Goal: Task Accomplishment & Management: Use online tool/utility

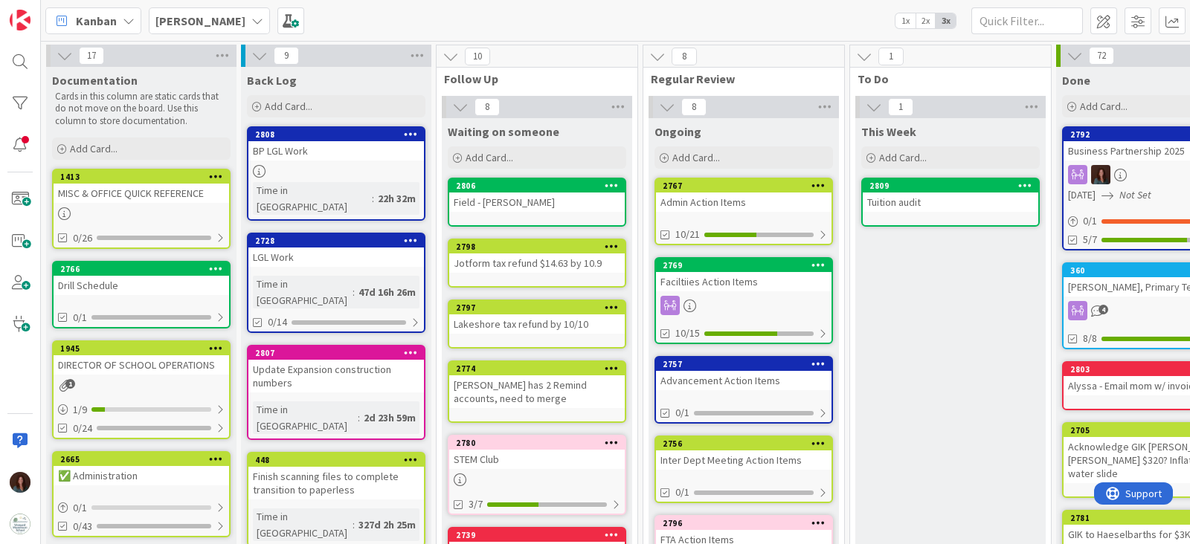
click at [698, 190] on div "2767" at bounding box center [747, 186] width 169 height 10
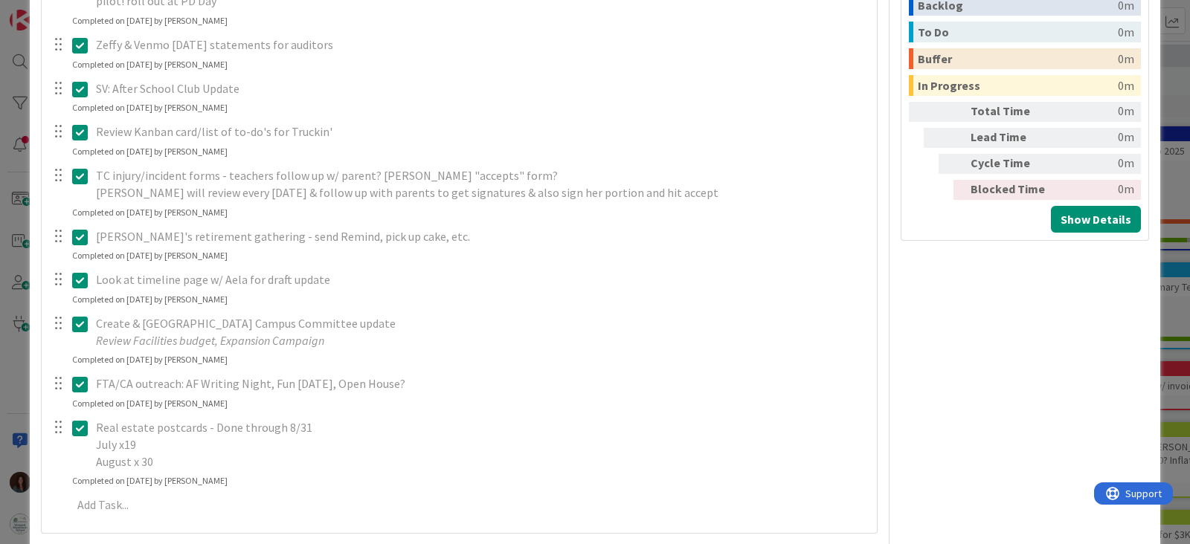
scroll to position [837, 0]
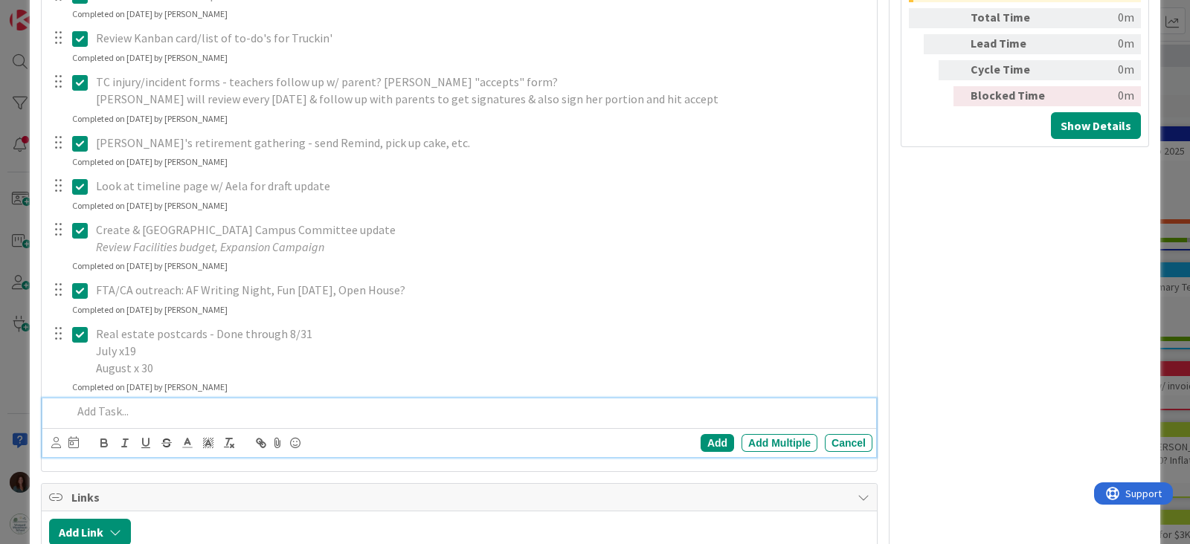
click at [167, 414] on p at bounding box center [469, 411] width 794 height 17
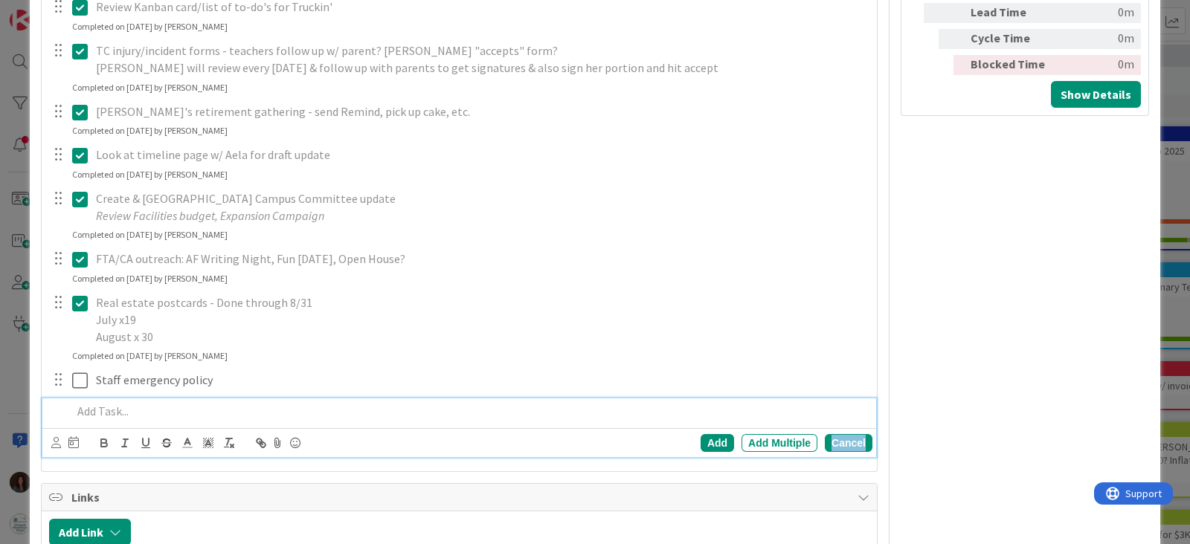
click at [843, 444] on div "Cancel" at bounding box center [849, 443] width 48 height 18
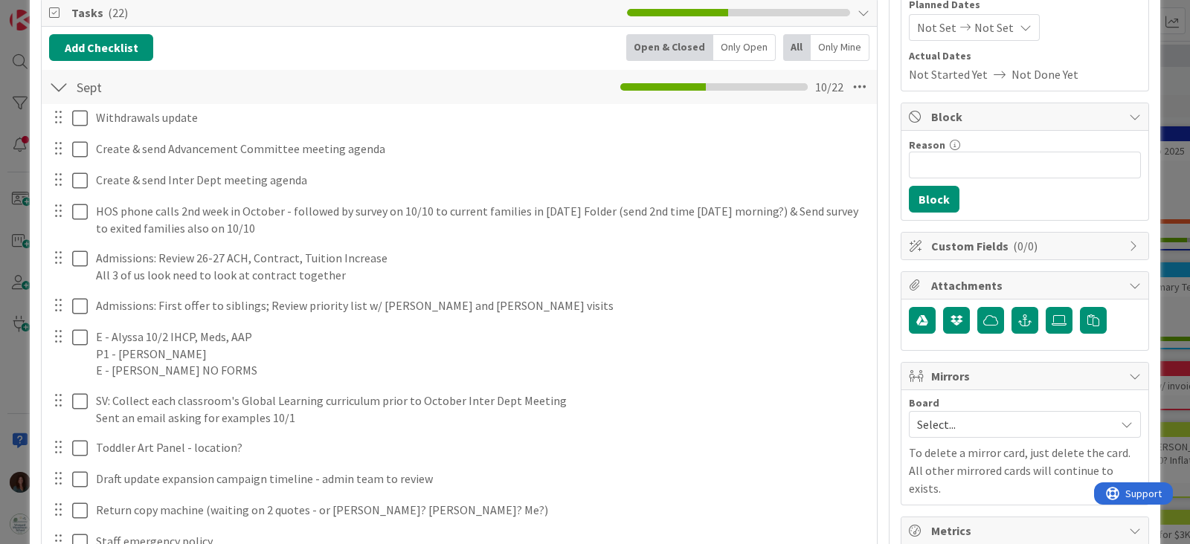
scroll to position [0, 0]
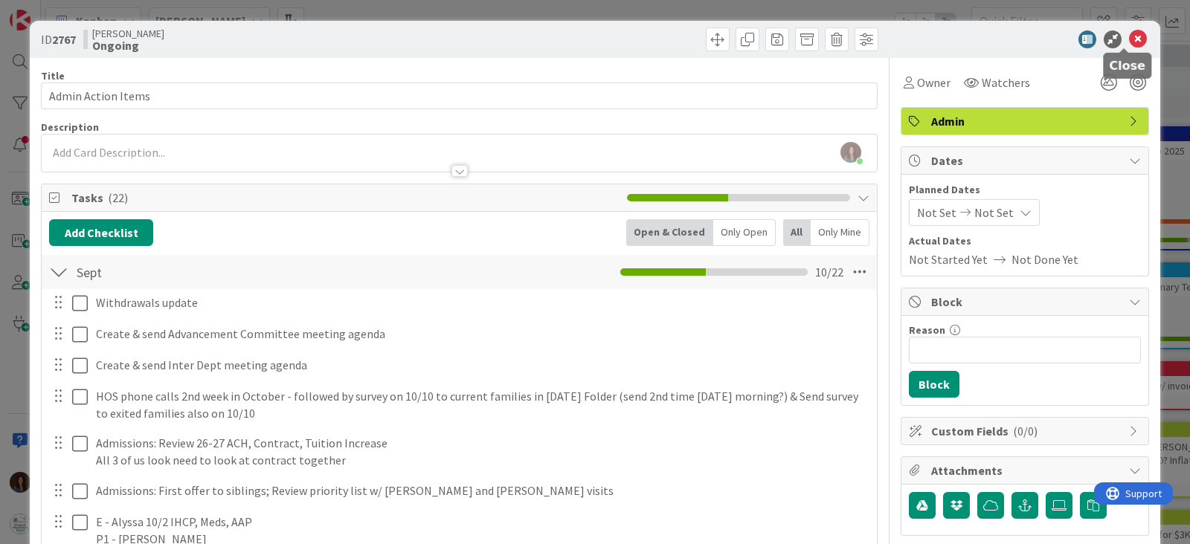
click at [1129, 40] on icon at bounding box center [1138, 39] width 18 height 18
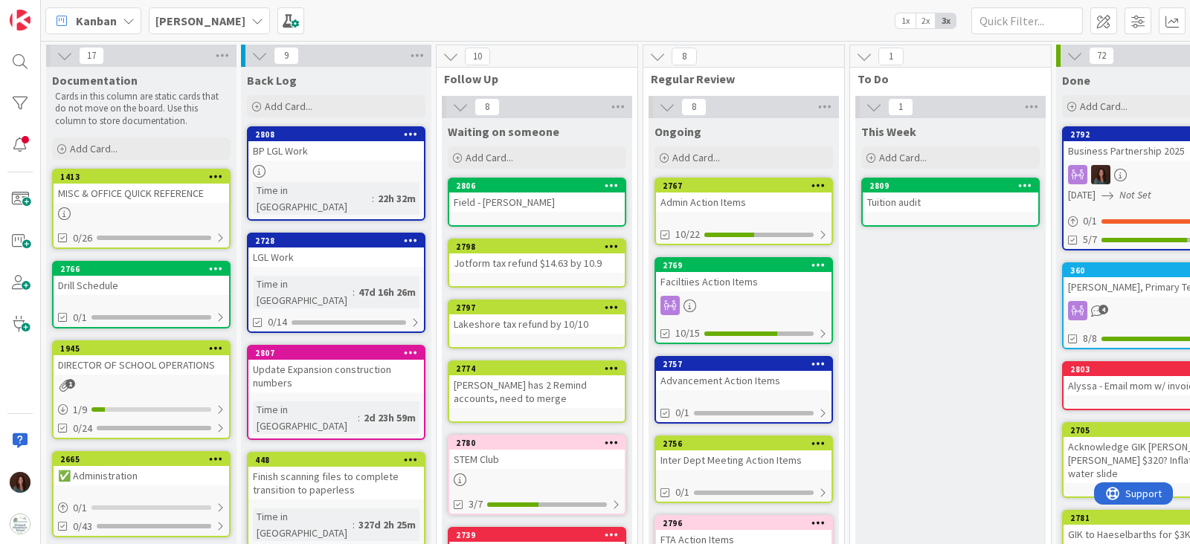
click at [724, 198] on div "Admin Action Items" at bounding box center [744, 202] width 176 height 19
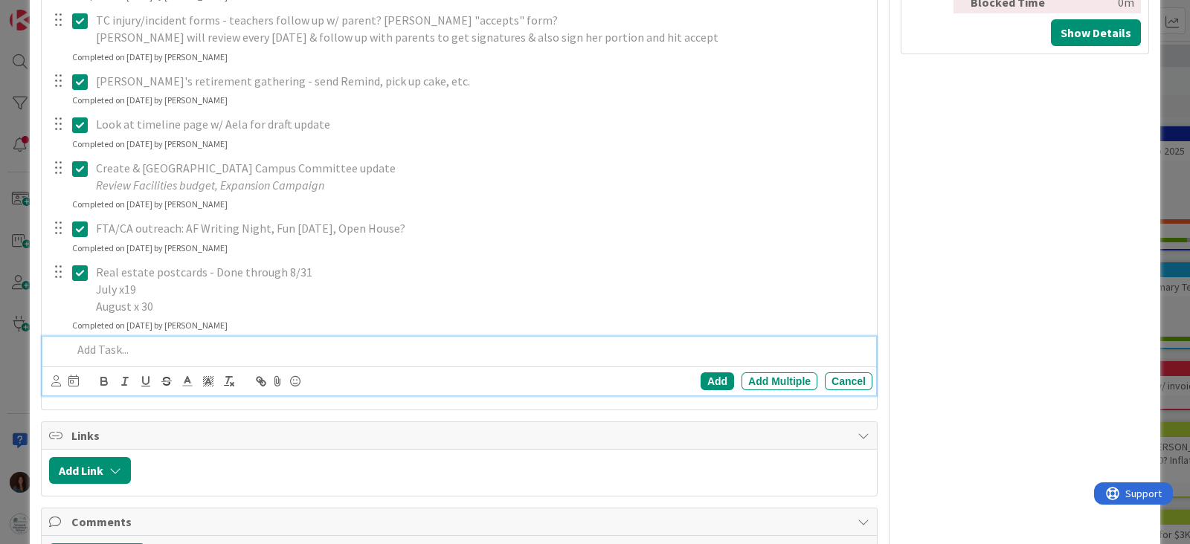
click at [259, 351] on p at bounding box center [469, 349] width 794 height 17
click at [708, 377] on div "Add" at bounding box center [717, 382] width 33 height 18
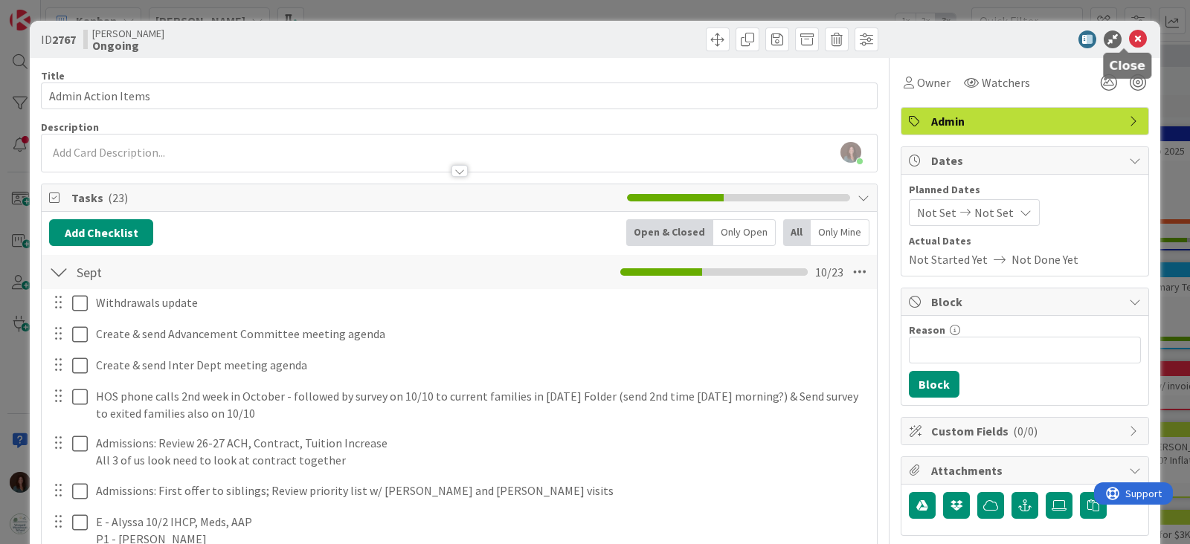
click at [1129, 36] on icon at bounding box center [1138, 39] width 18 height 18
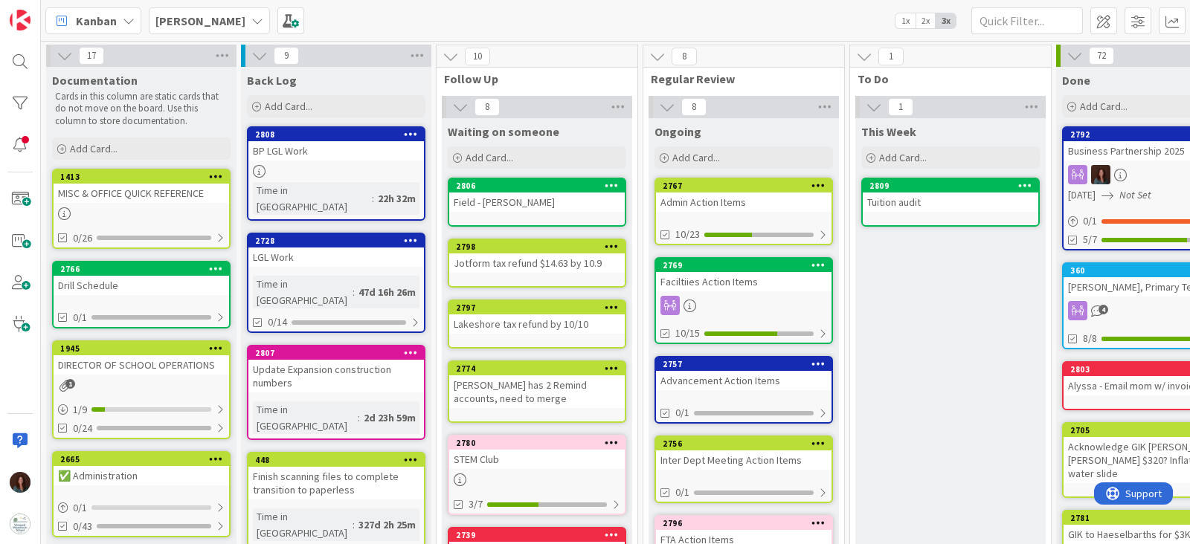
click at [732, 199] on div "Admin Action Items" at bounding box center [744, 202] width 176 height 19
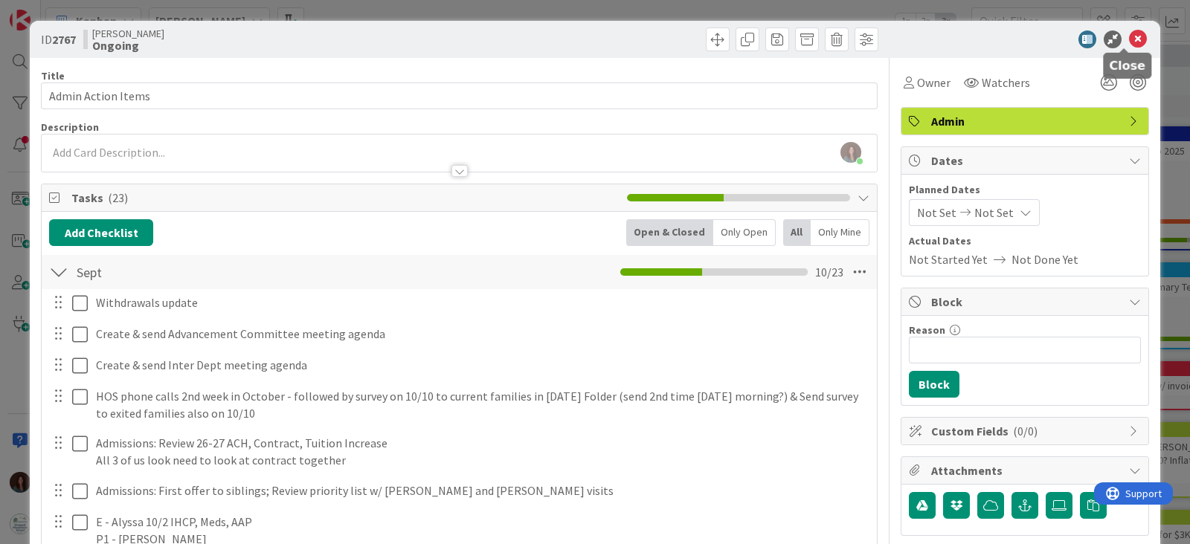
click at [1129, 39] on icon at bounding box center [1138, 39] width 18 height 18
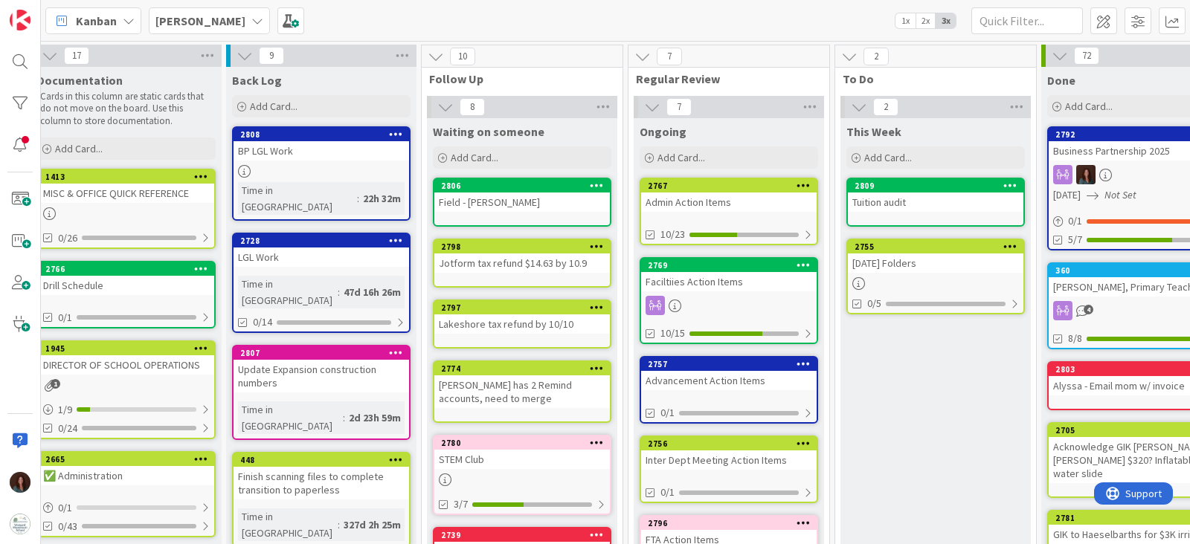
scroll to position [0, 15]
click at [959, 258] on div "[DATE] Folders" at bounding box center [936, 263] width 176 height 19
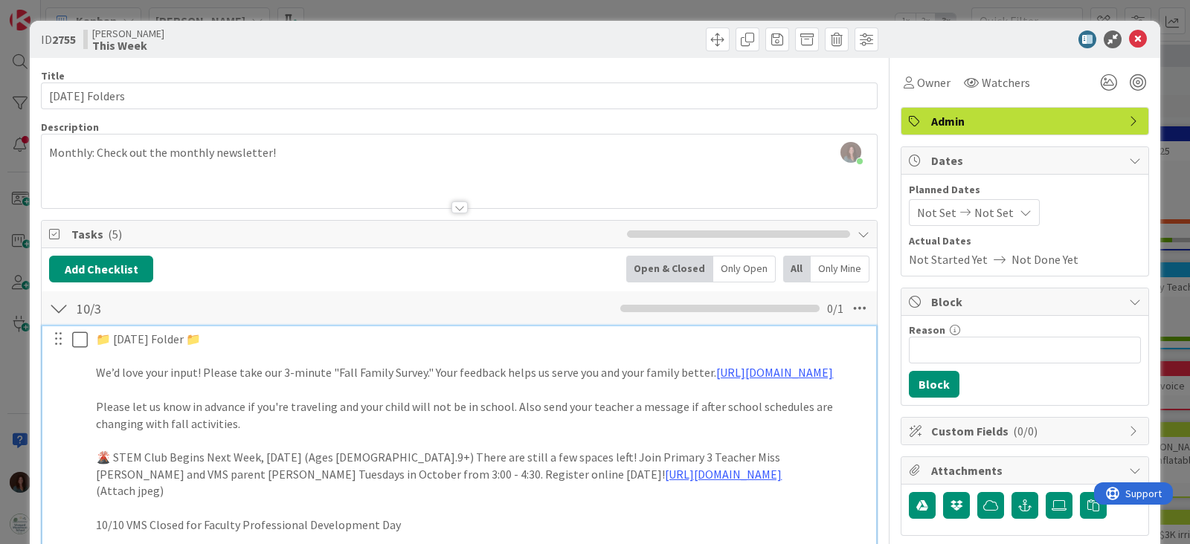
click at [277, 337] on p "📁 [DATE] Folder 📁" at bounding box center [481, 339] width 771 height 17
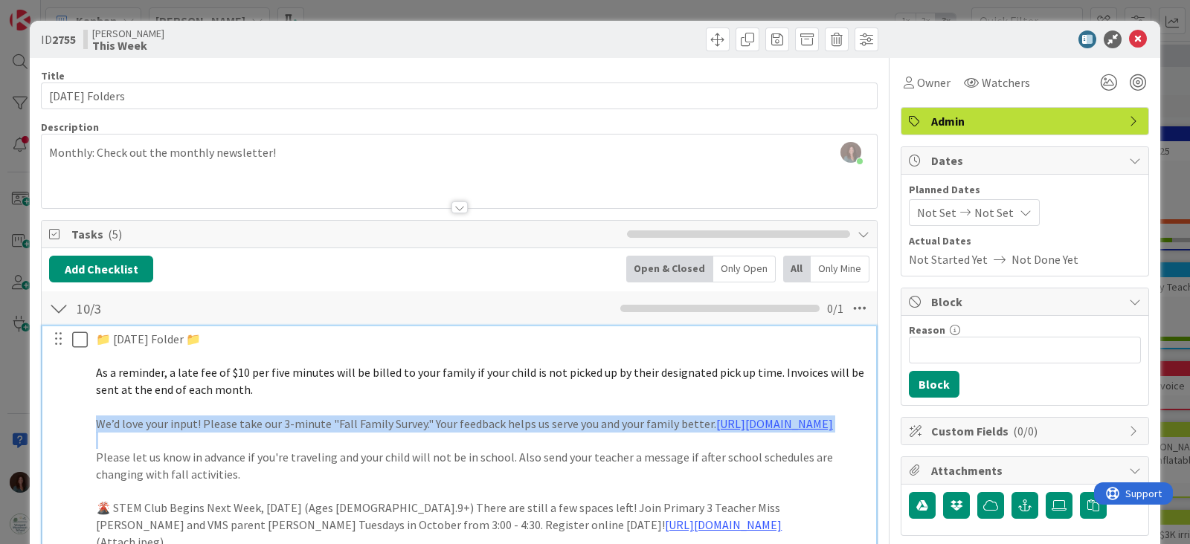
drag, startPoint x: 332, startPoint y: 450, endPoint x: 52, endPoint y: 423, distance: 280.9
click at [52, 423] on div "📁 [DATE] Folder 📁 As a reminder, a late fee of $10 per five minutes will be bil…" at bounding box center [460, 542] width 824 height 431
copy p "We’d love your input! Please take our 3-minute "Fall Family Survey." Your feedb…"
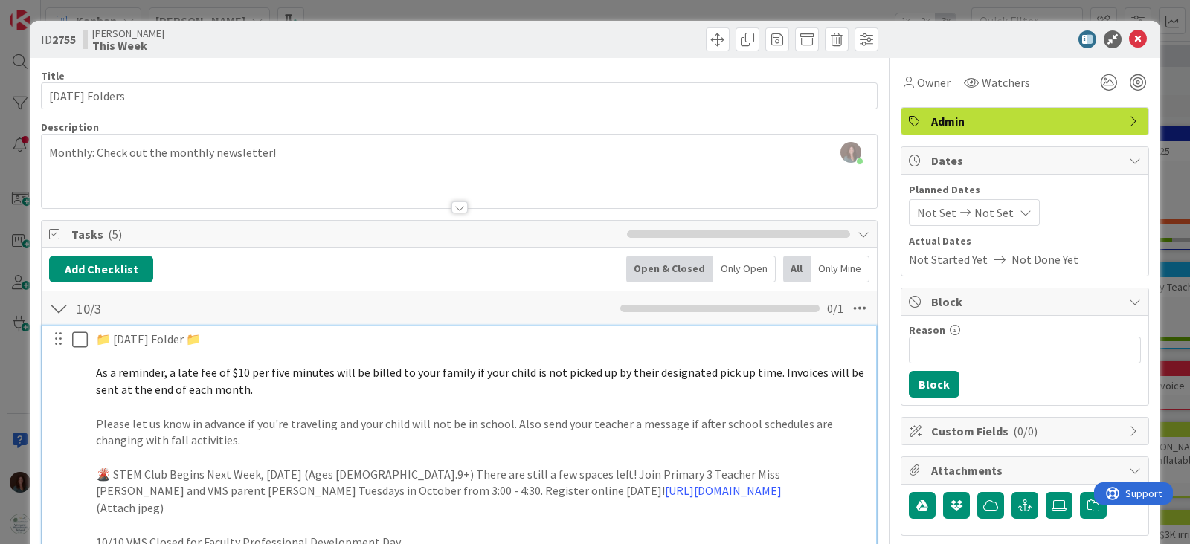
click at [67, 303] on div at bounding box center [58, 308] width 19 height 27
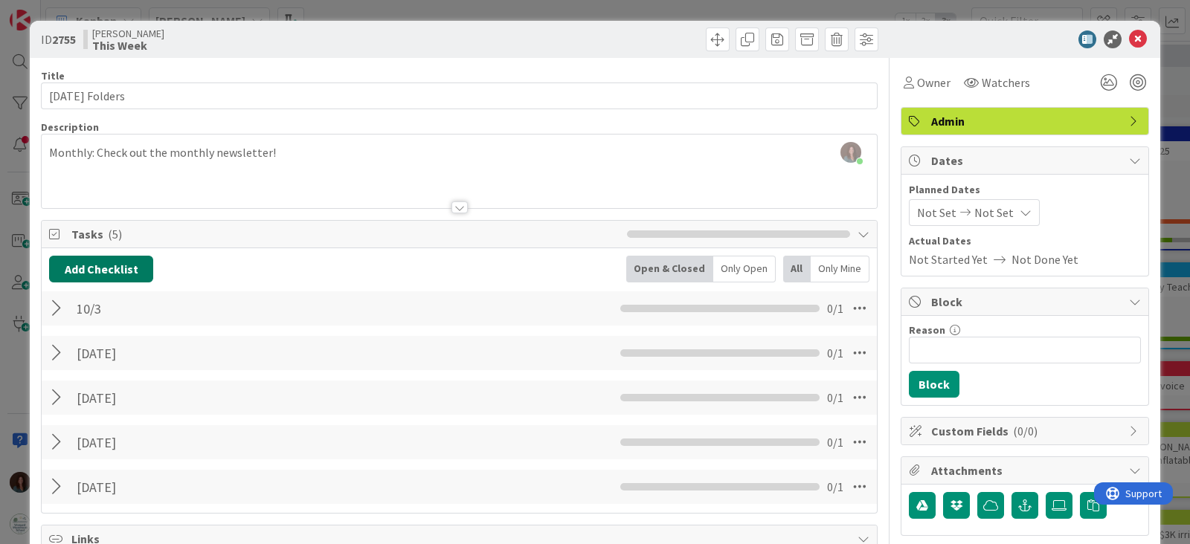
click at [109, 268] on button "Add Checklist" at bounding box center [101, 269] width 104 height 27
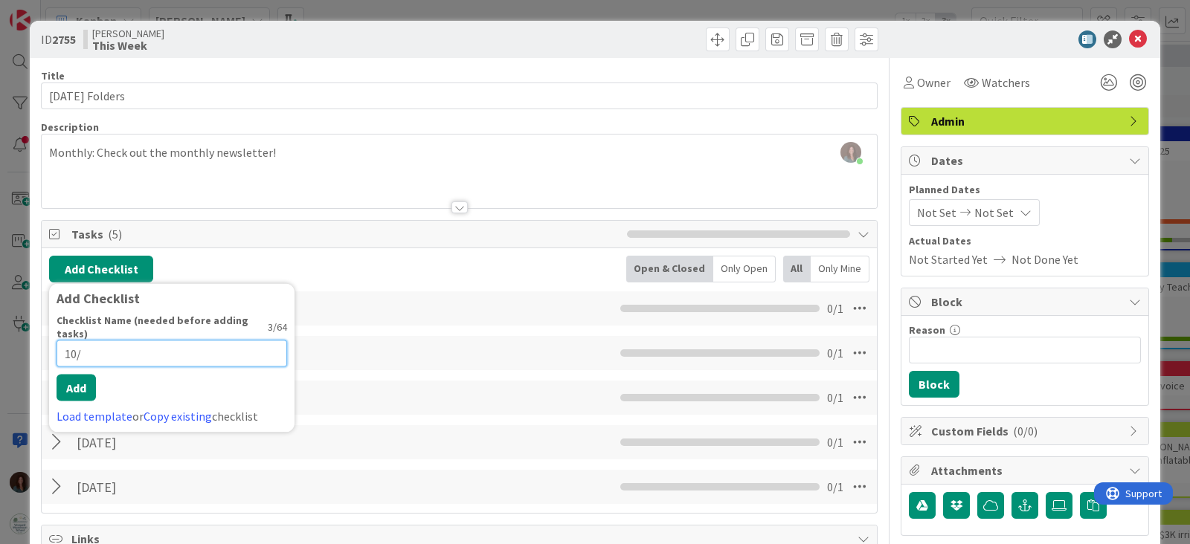
click at [156, 342] on input "10/" at bounding box center [172, 354] width 231 height 27
type input "10/10"
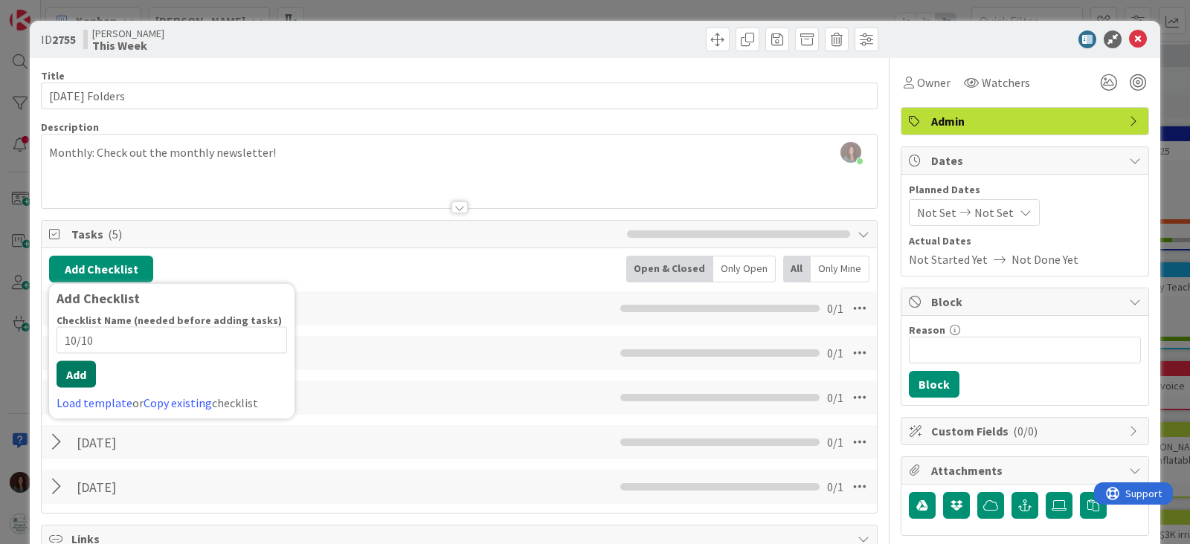
click at [67, 376] on button "Add" at bounding box center [76, 374] width 39 height 27
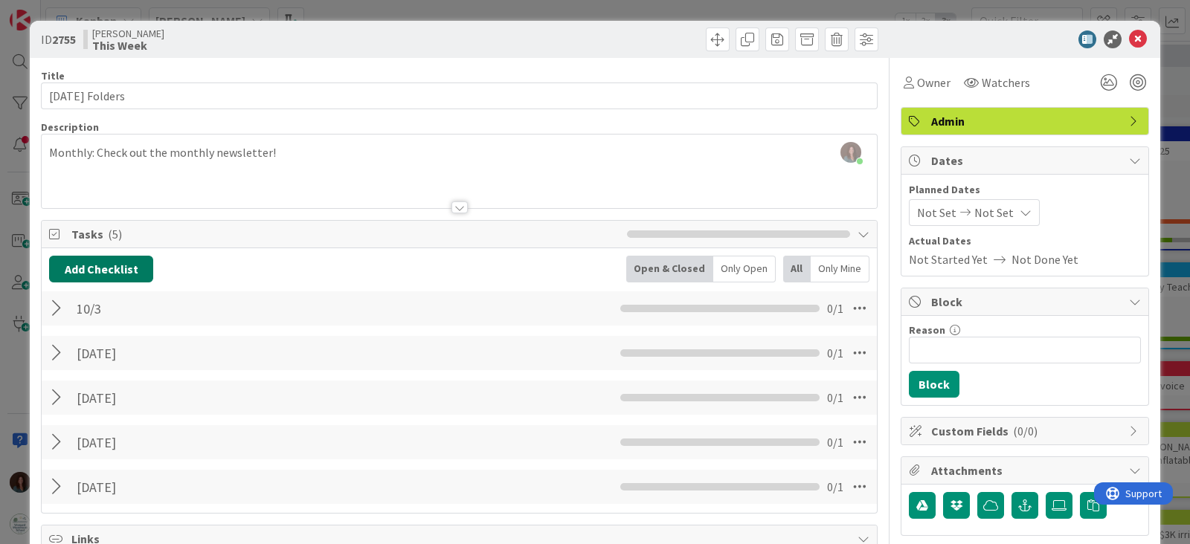
click at [109, 267] on button "Add Checklist" at bounding box center [101, 269] width 104 height 27
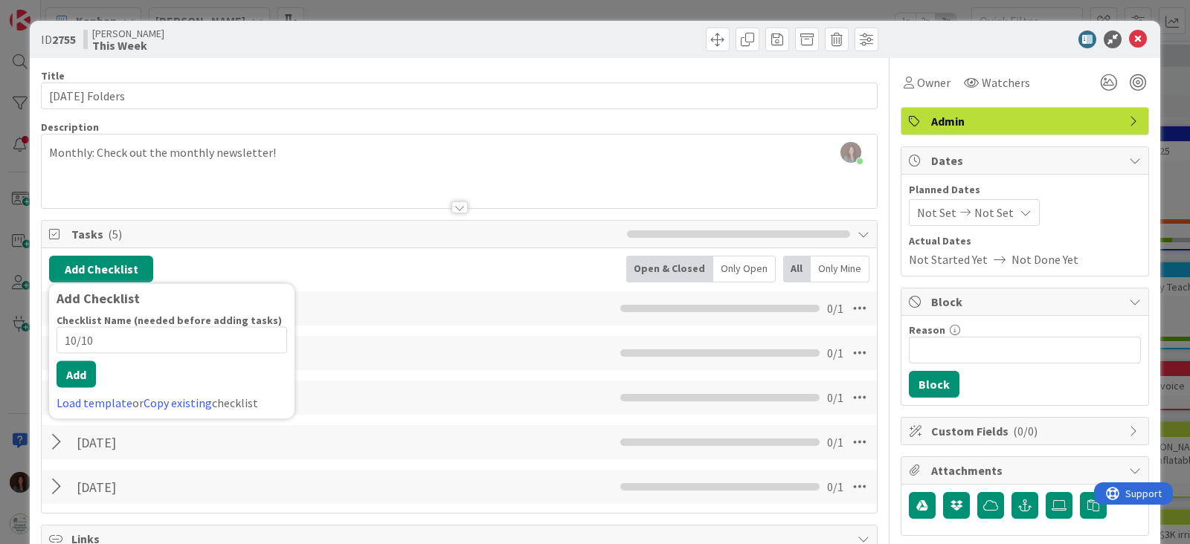
type input "10/10"
click at [78, 380] on button "Add" at bounding box center [76, 374] width 39 height 27
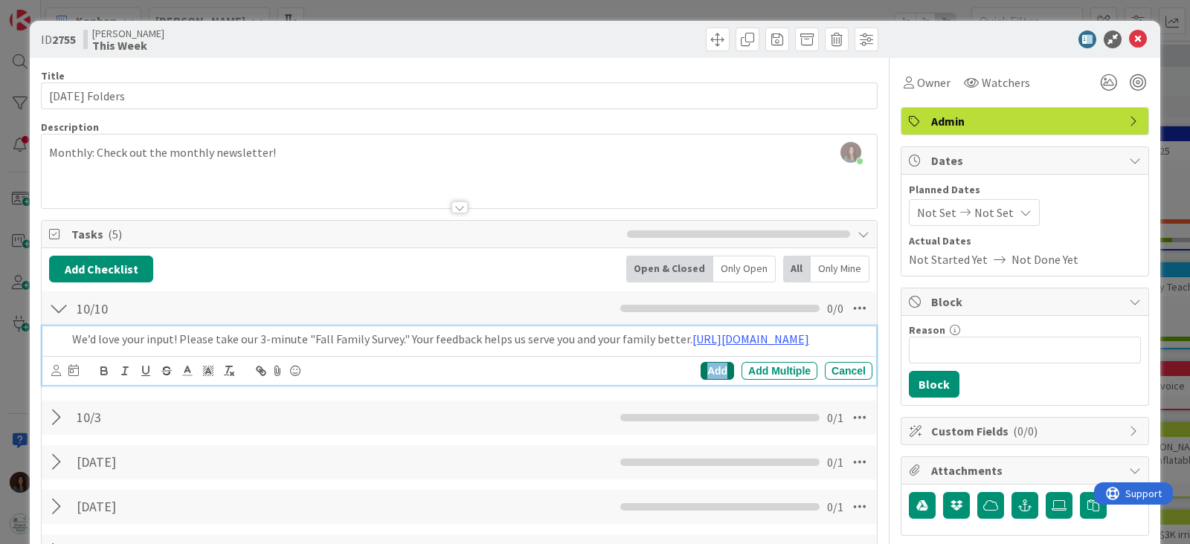
click at [713, 380] on div "Add" at bounding box center [717, 371] width 33 height 18
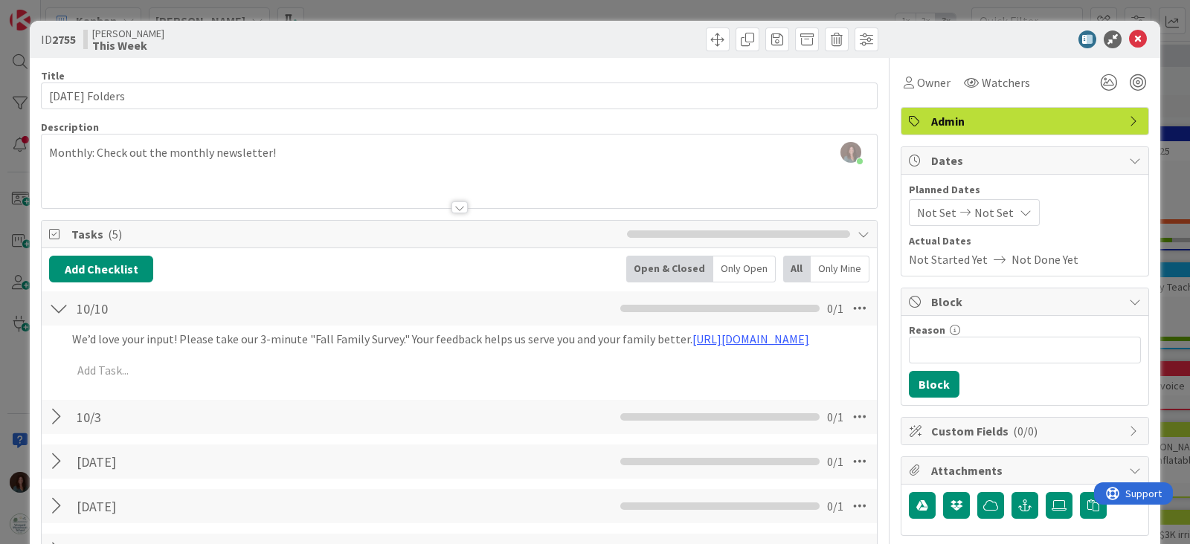
click at [53, 309] on div at bounding box center [58, 308] width 19 height 27
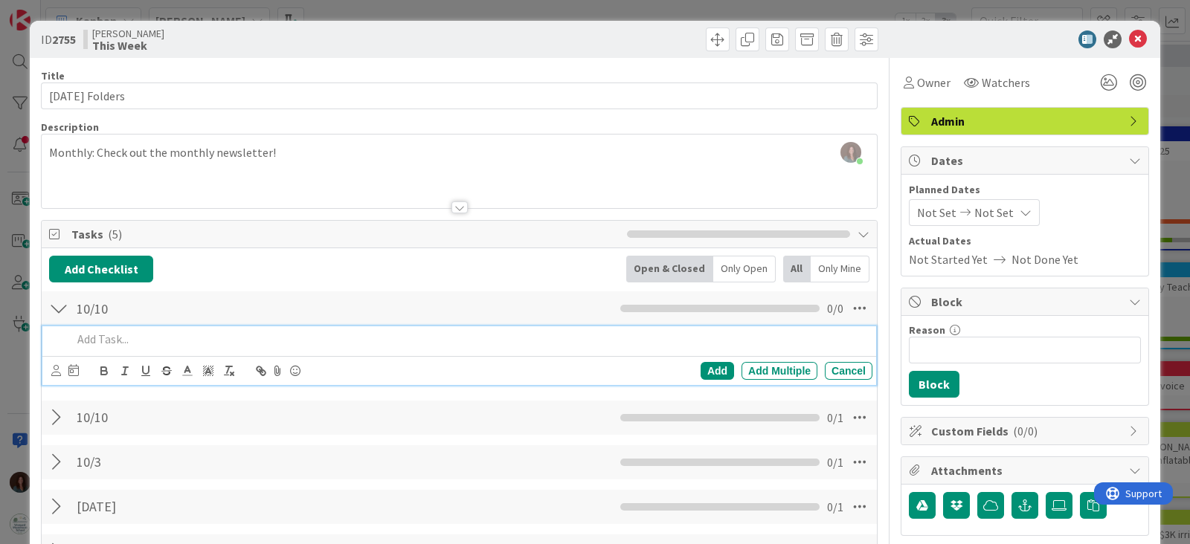
click at [60, 309] on div at bounding box center [58, 308] width 19 height 27
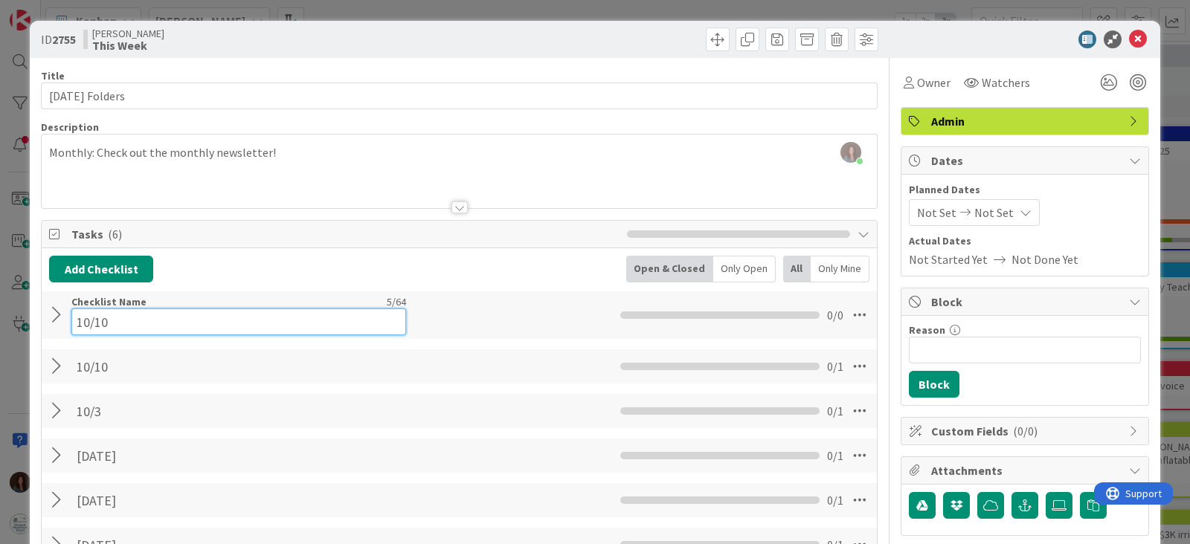
click at [167, 314] on input "10/10" at bounding box center [238, 322] width 335 height 27
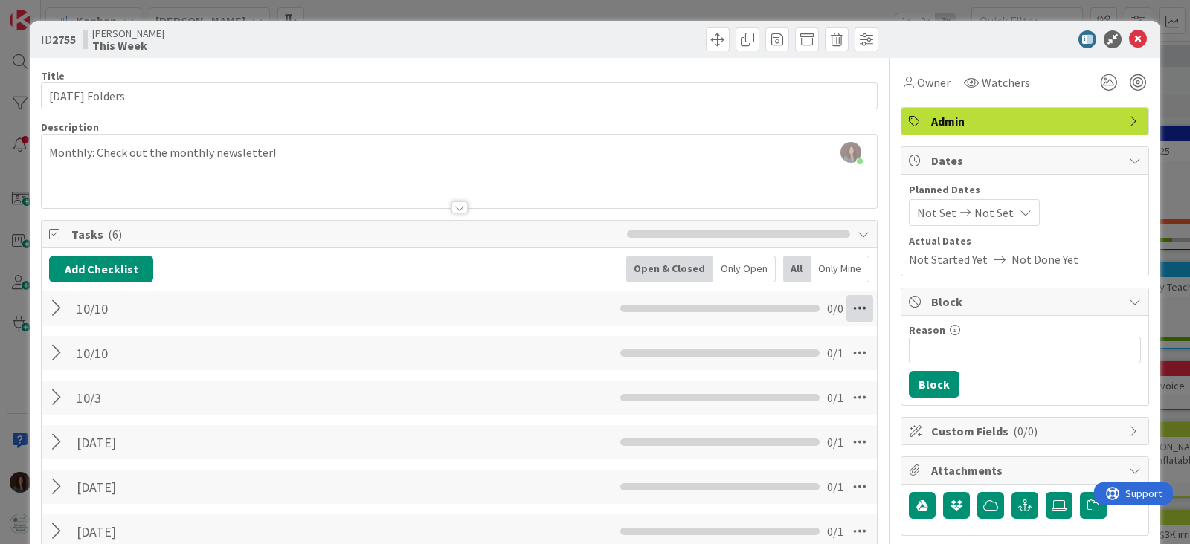
click at [857, 311] on icon at bounding box center [859, 308] width 27 height 27
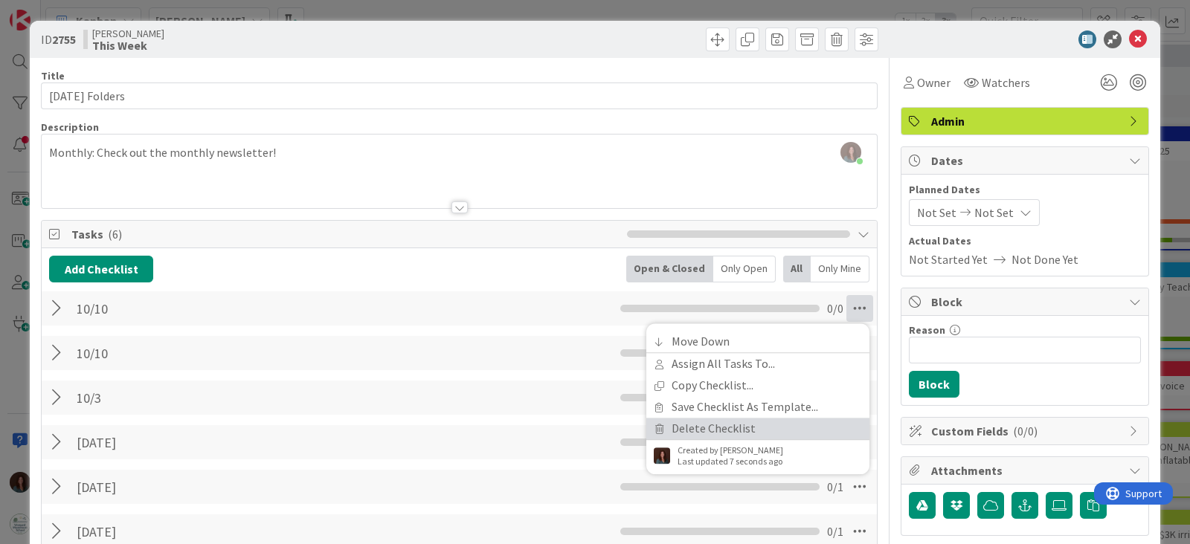
click at [802, 422] on link "Delete Checklist" at bounding box center [757, 429] width 223 height 22
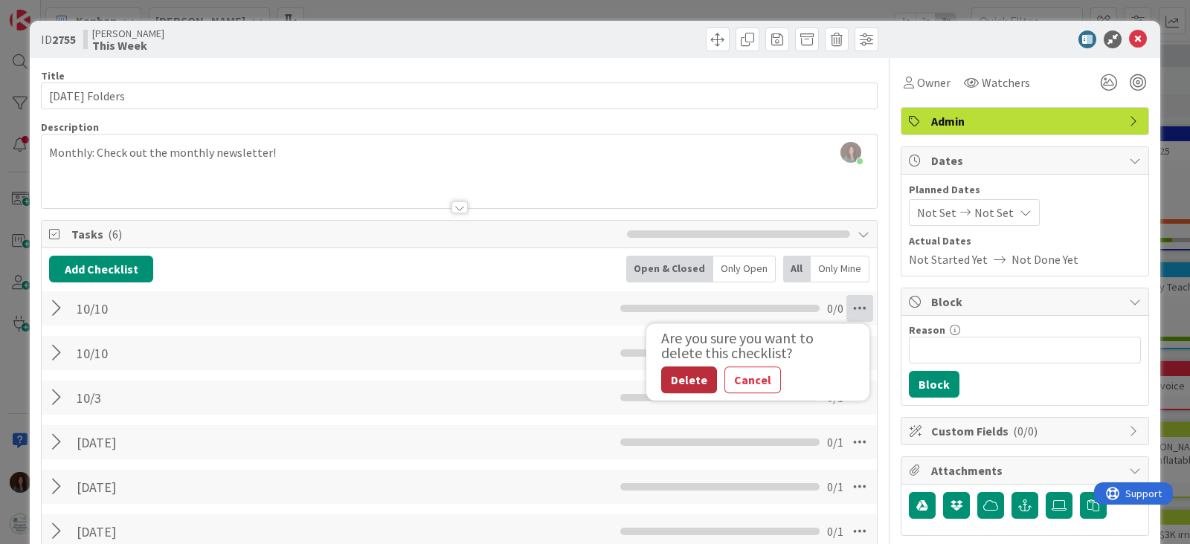
click at [677, 382] on button "Delete" at bounding box center [689, 380] width 56 height 27
click at [672, 373] on button "Delete" at bounding box center [689, 380] width 56 height 27
click at [681, 377] on button "Delete" at bounding box center [689, 380] width 56 height 27
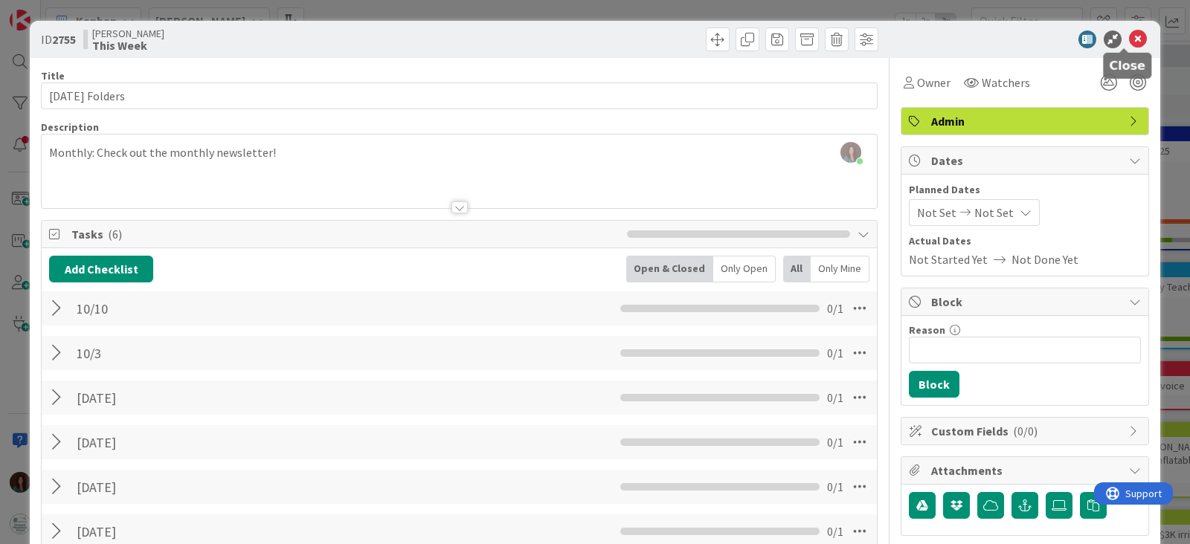
click at [1129, 42] on icon at bounding box center [1138, 39] width 18 height 18
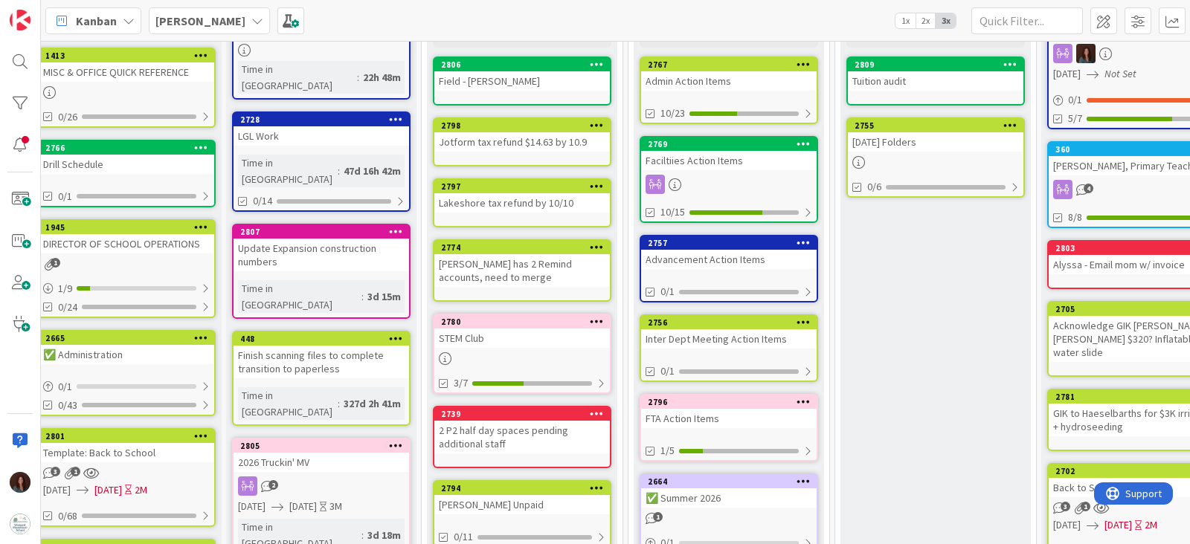
scroll to position [92, 15]
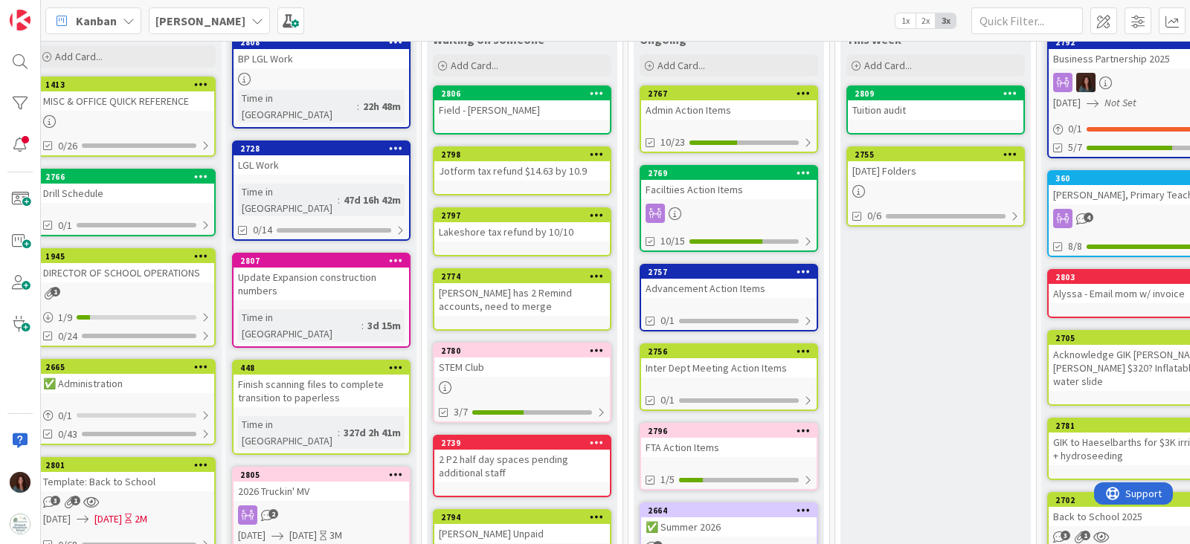
click at [930, 176] on div "[DATE] Folders" at bounding box center [936, 170] width 176 height 19
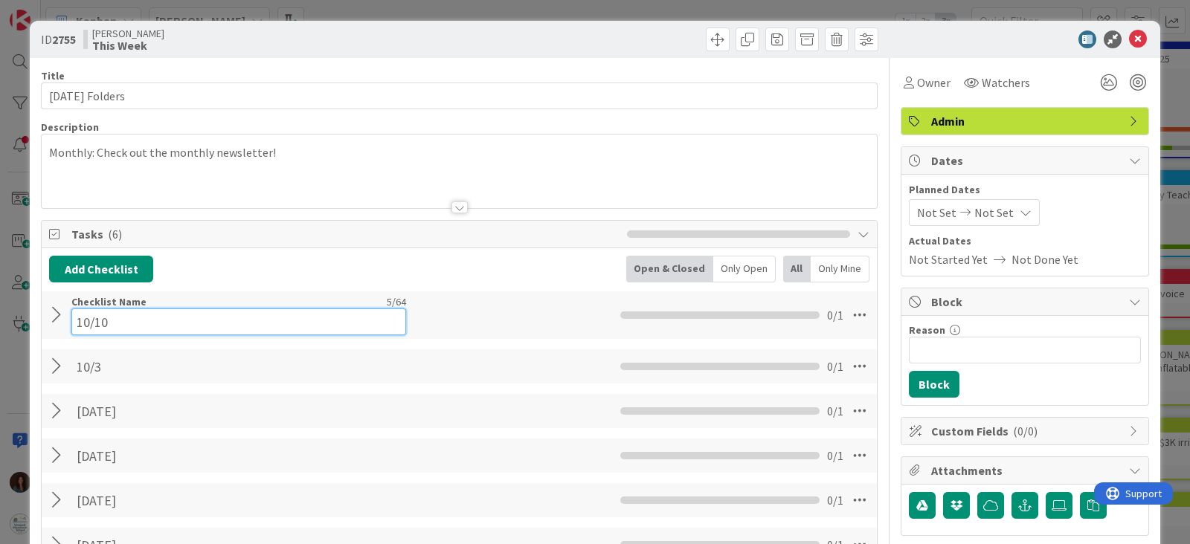
click at [136, 314] on input "10/10" at bounding box center [238, 322] width 335 height 27
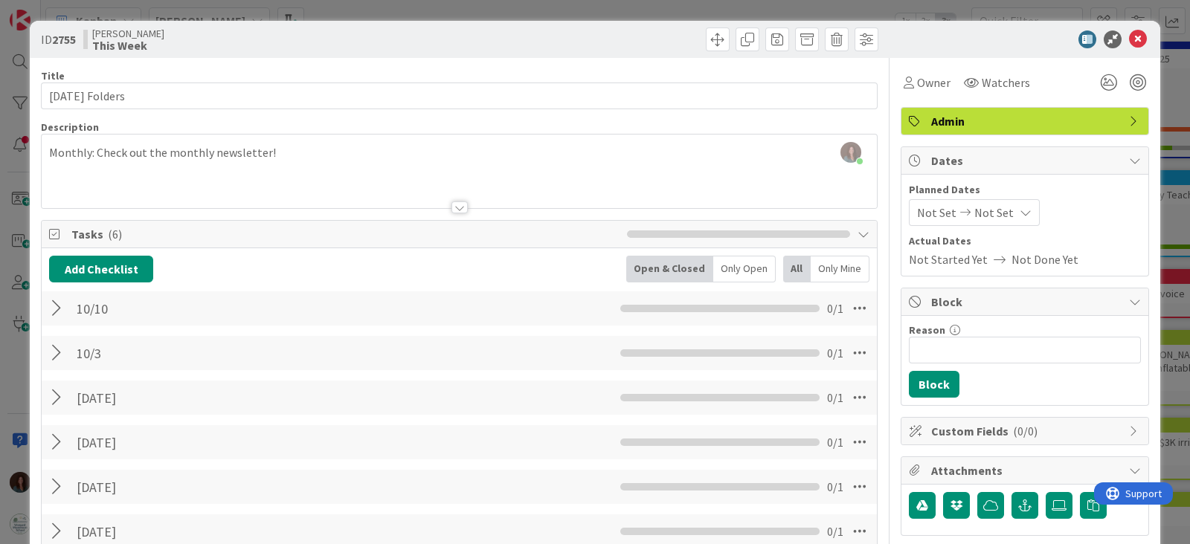
click at [60, 315] on div at bounding box center [58, 308] width 19 height 27
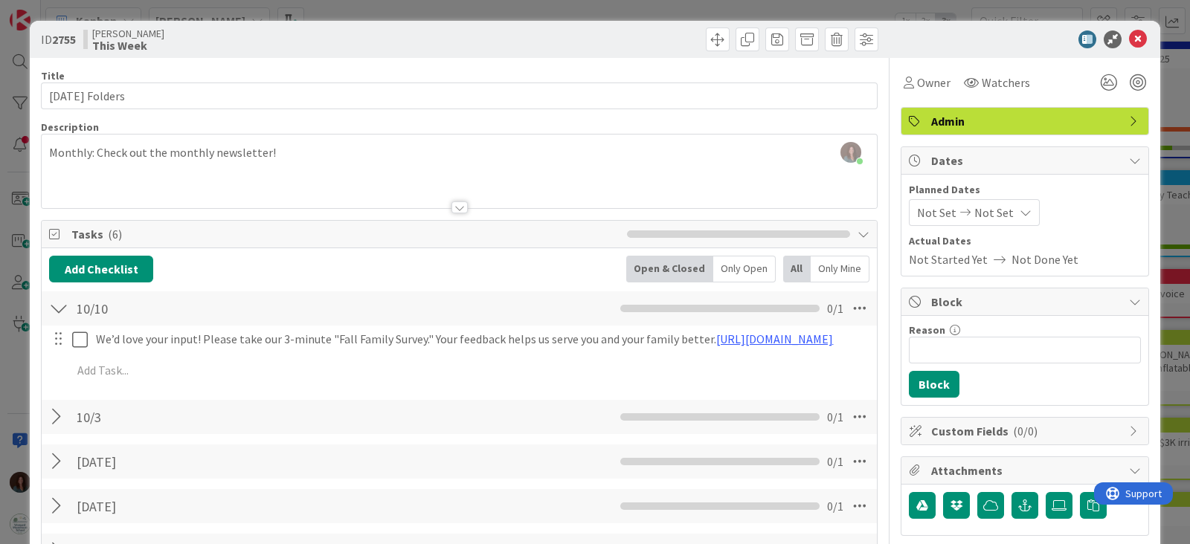
click at [56, 303] on div at bounding box center [58, 308] width 19 height 27
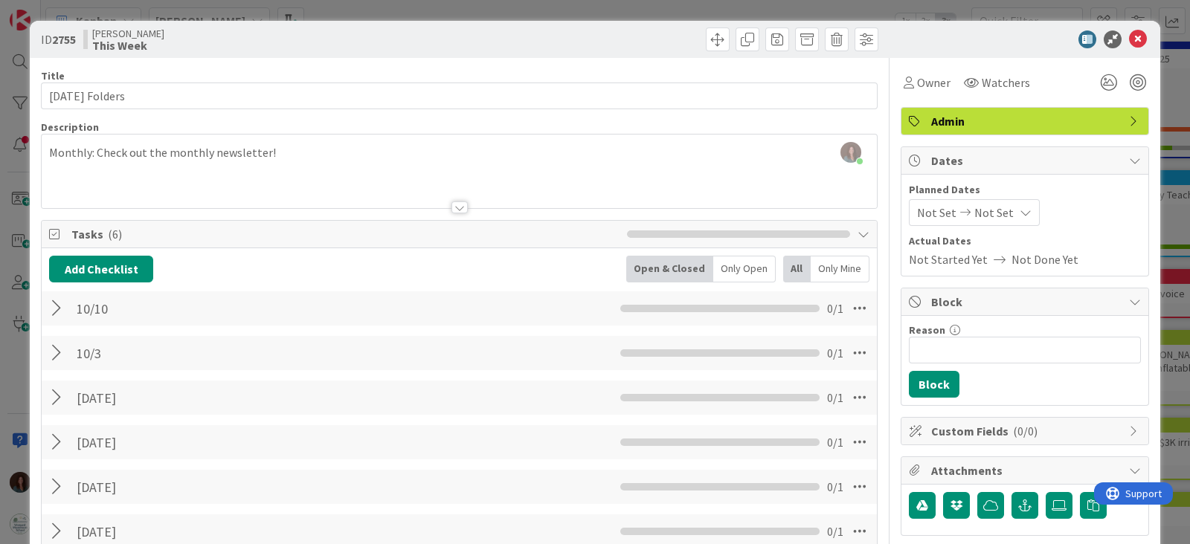
click at [58, 351] on div at bounding box center [58, 353] width 19 height 27
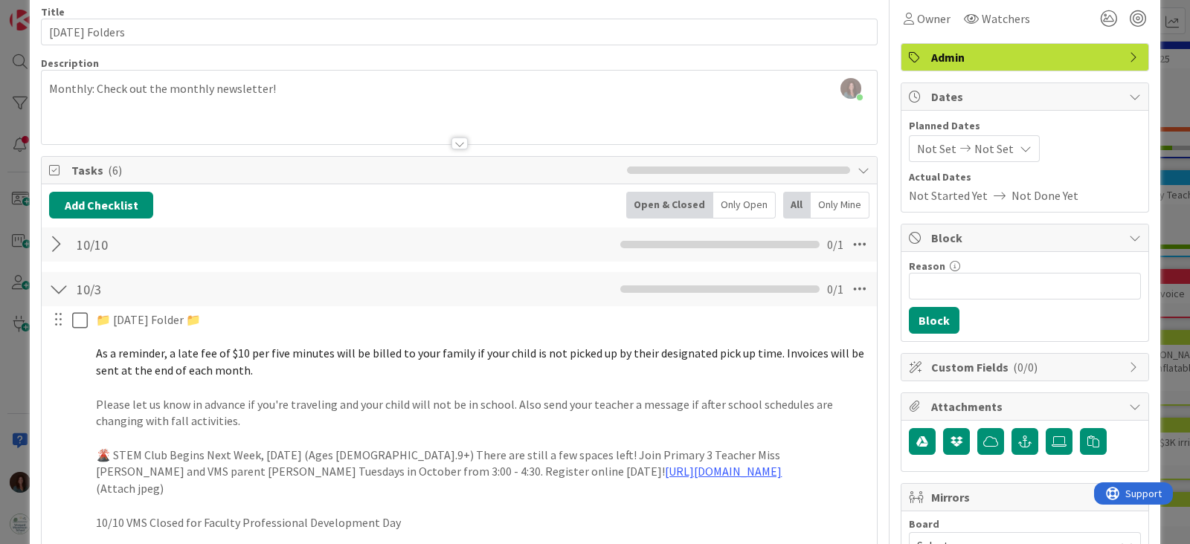
scroll to position [92, 0]
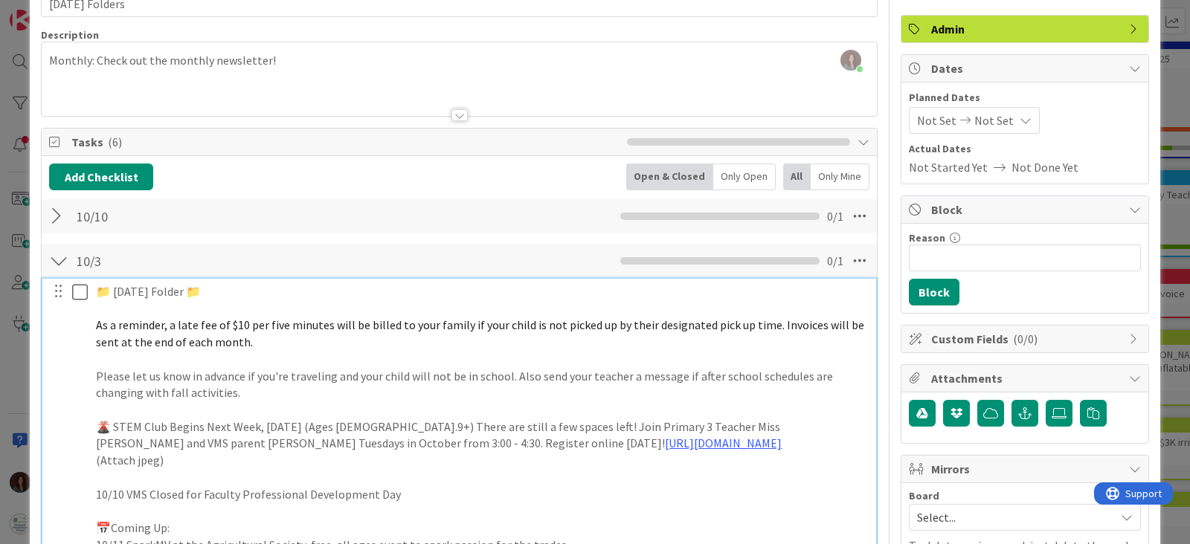
click at [271, 391] on p "Please let us know in advance if you're traveling and your child will not be in…" at bounding box center [481, 384] width 771 height 33
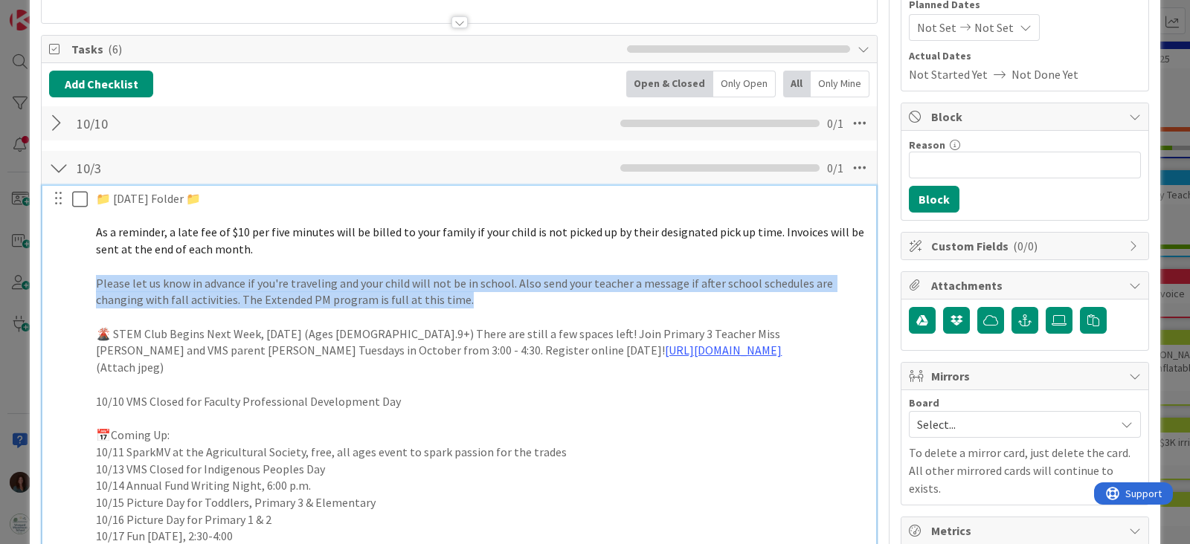
drag, startPoint x: 490, startPoint y: 295, endPoint x: 71, endPoint y: 279, distance: 419.8
click at [71, 277] on div "📁 [DATE] Folder 📁 As a reminder, a late fee of $10 per five minutes will be bil…" at bounding box center [460, 385] width 824 height 398
copy p "Please let us know in advance if you're traveling and your child will not be in…"
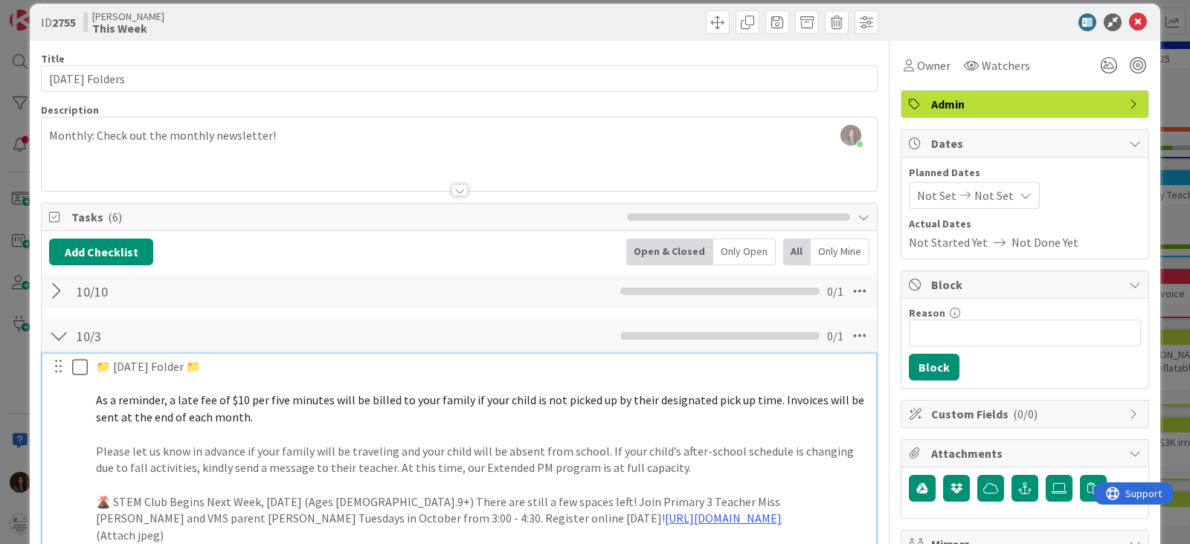
scroll to position [0, 0]
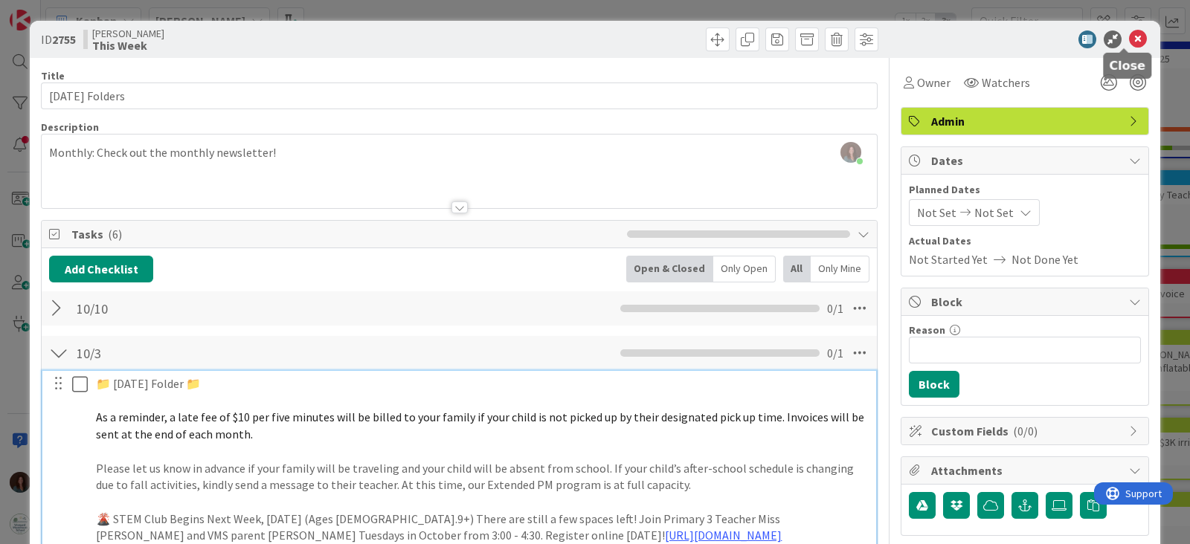
click at [1129, 39] on icon at bounding box center [1138, 39] width 18 height 18
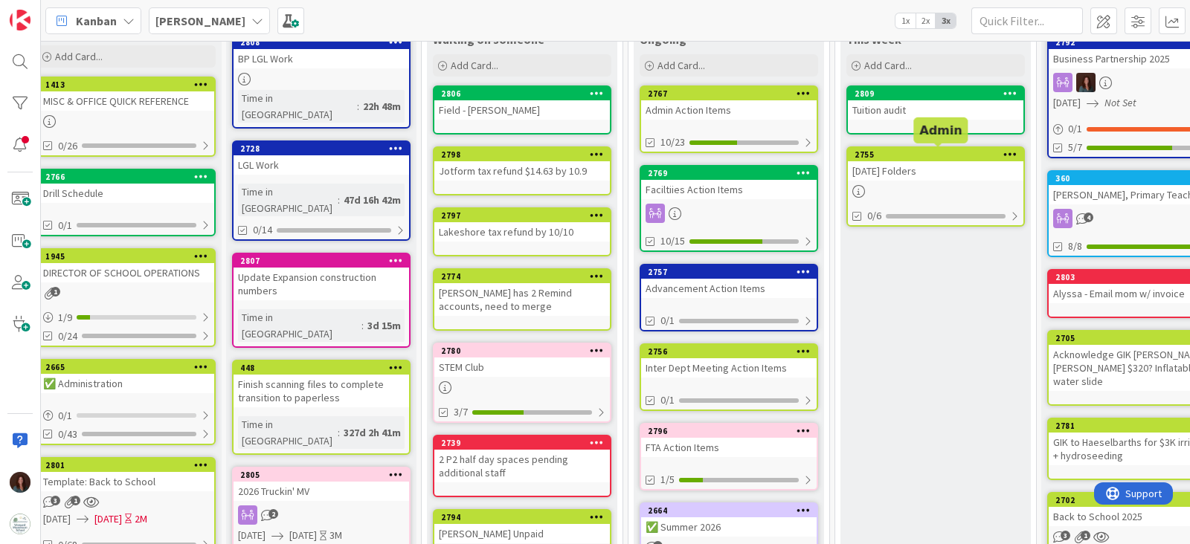
click at [931, 157] on div "2755" at bounding box center [939, 154] width 169 height 10
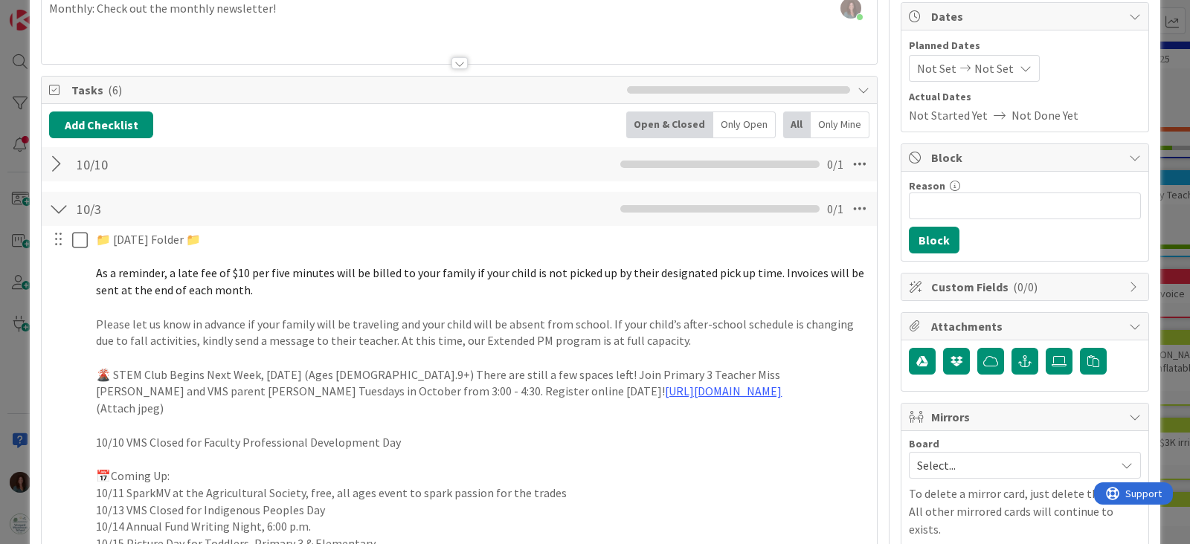
scroll to position [185, 0]
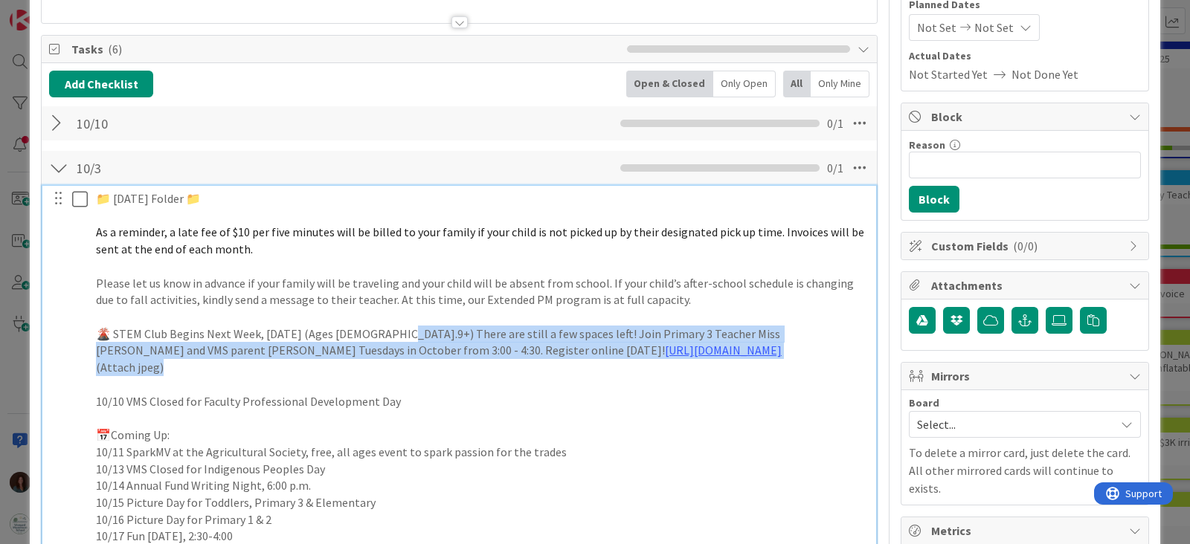
drag, startPoint x: 269, startPoint y: 373, endPoint x: 477, endPoint y: 470, distance: 229.9
click at [388, 331] on div "📁 [DATE] Folder 📁 As a reminder, a late fee of $10 per five minutes will be bil…" at bounding box center [481, 385] width 782 height 398
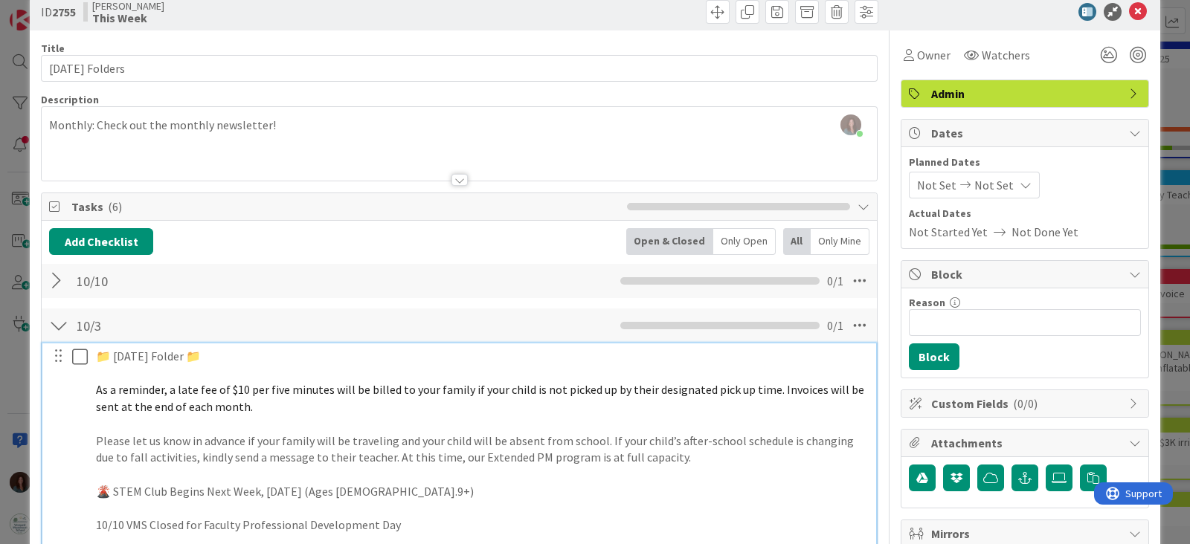
scroll to position [0, 0]
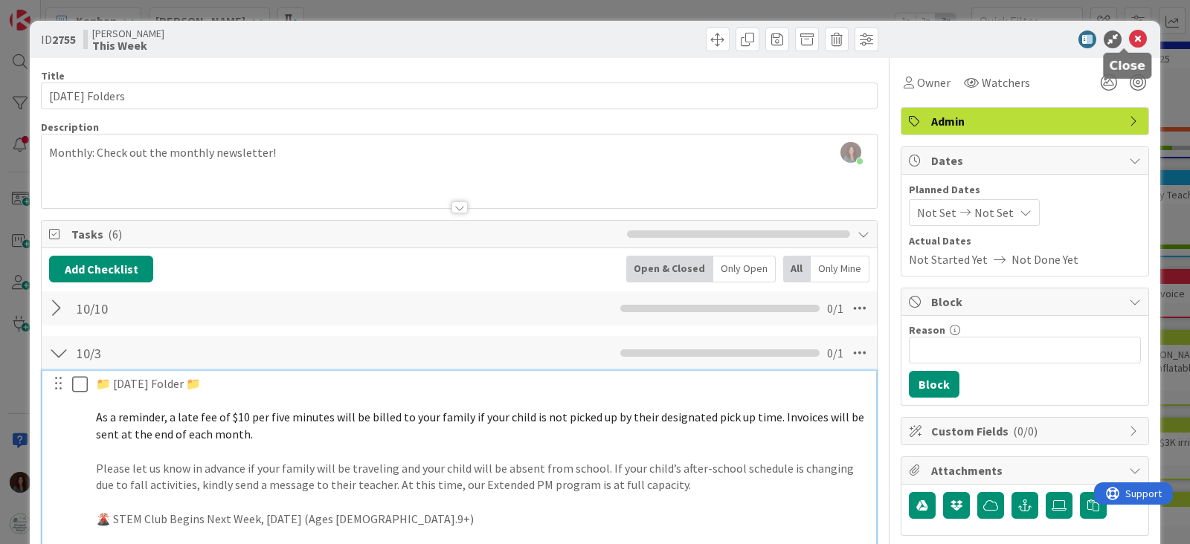
click at [1129, 36] on icon at bounding box center [1138, 39] width 18 height 18
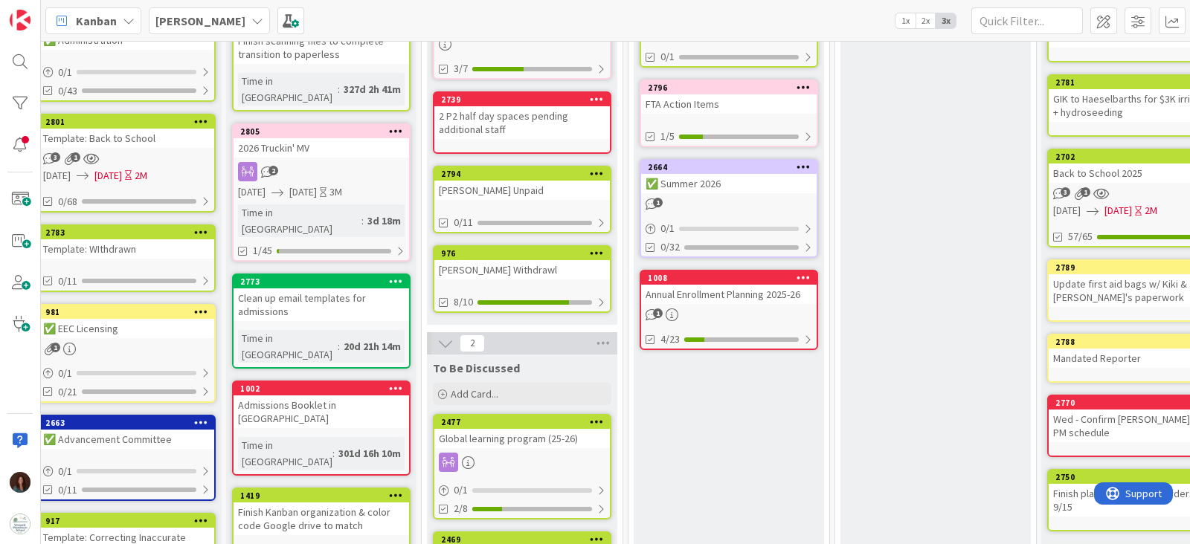
scroll to position [465, 15]
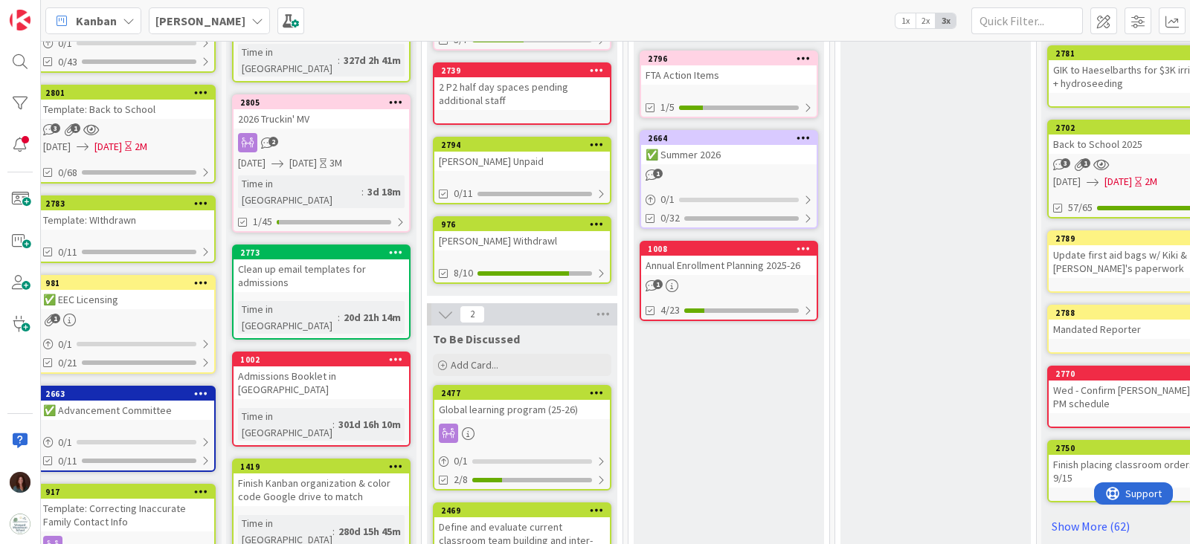
click at [811, 257] on div "Annual Enrollment Planning 2025-26" at bounding box center [729, 265] width 176 height 19
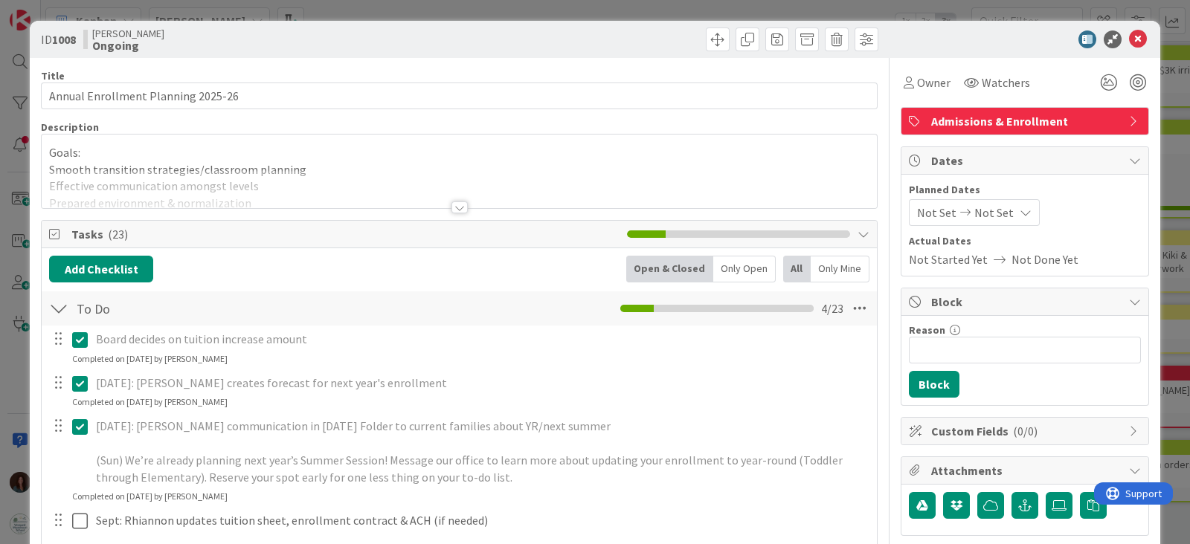
click at [451, 208] on div at bounding box center [459, 208] width 16 height 12
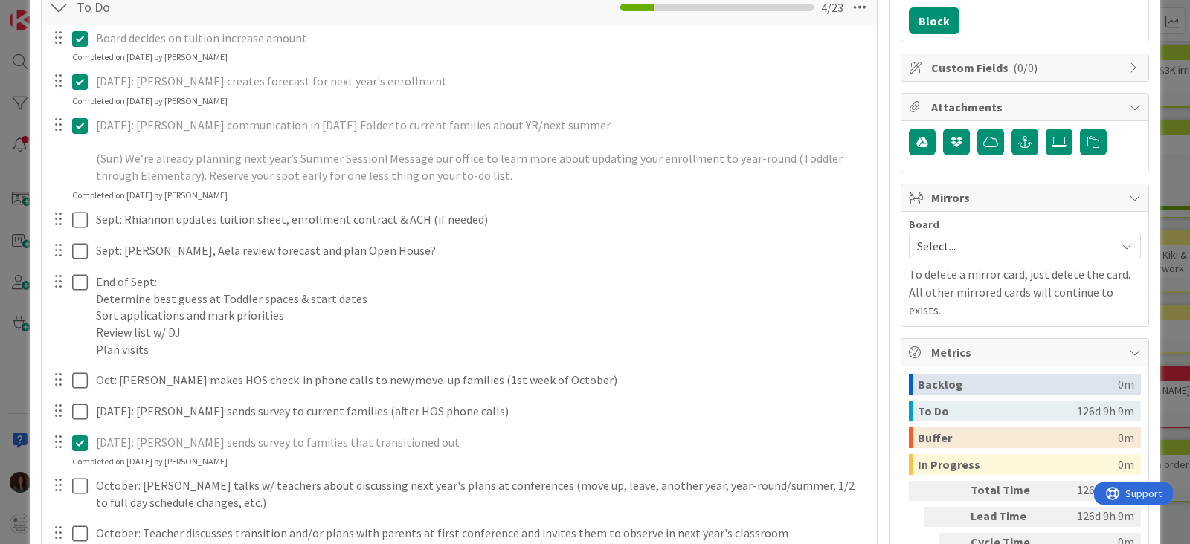
scroll to position [371, 0]
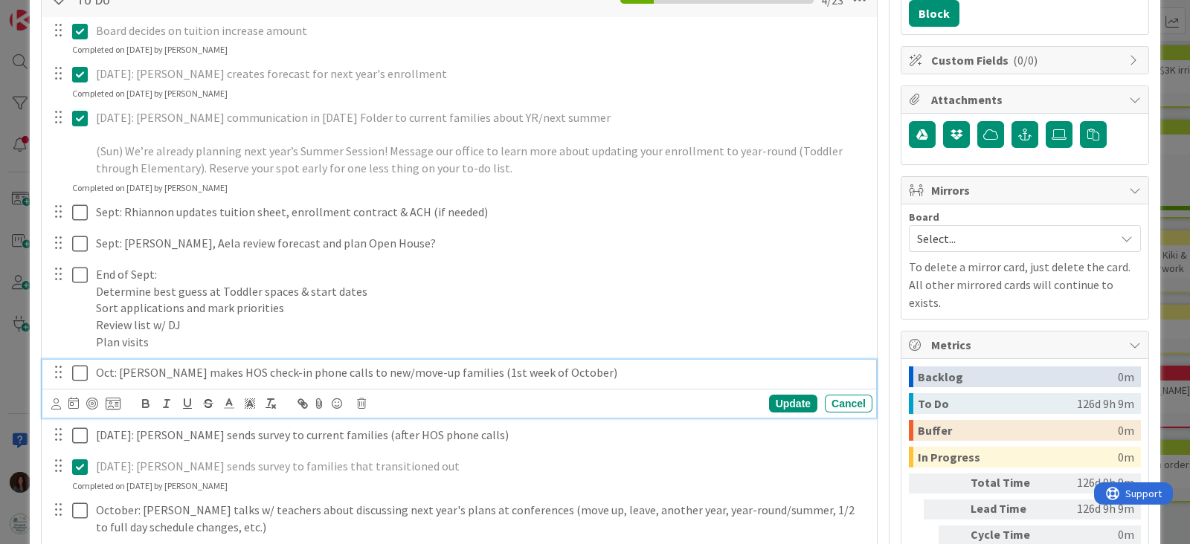
click at [469, 371] on p "Oct: [PERSON_NAME] makes HOS check-in phone calls to new/move-up families (1st …" at bounding box center [481, 372] width 771 height 17
click at [777, 400] on div "Update" at bounding box center [793, 404] width 48 height 18
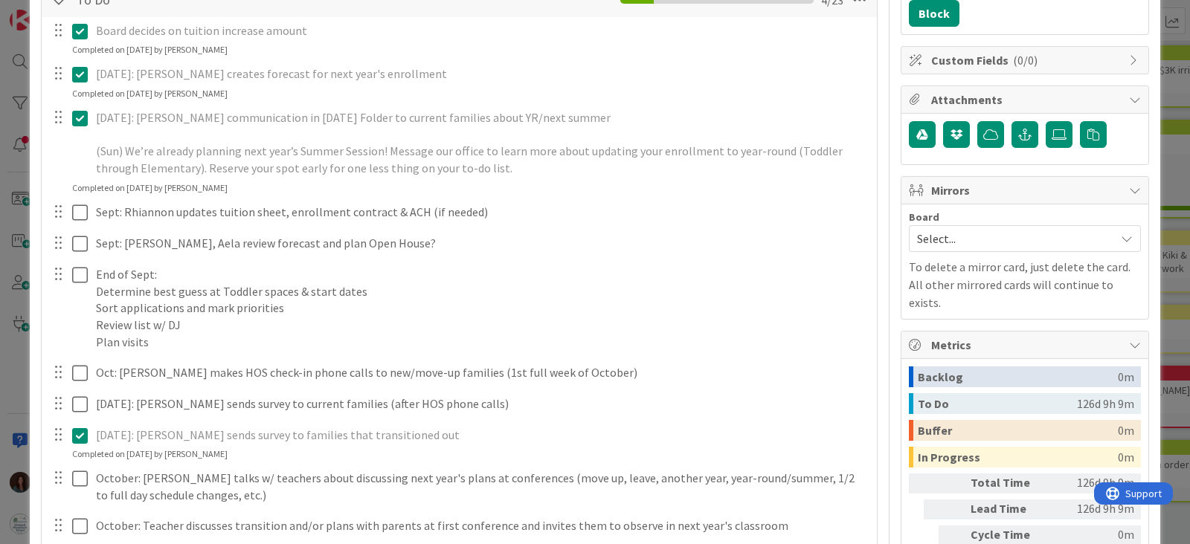
scroll to position [465, 0]
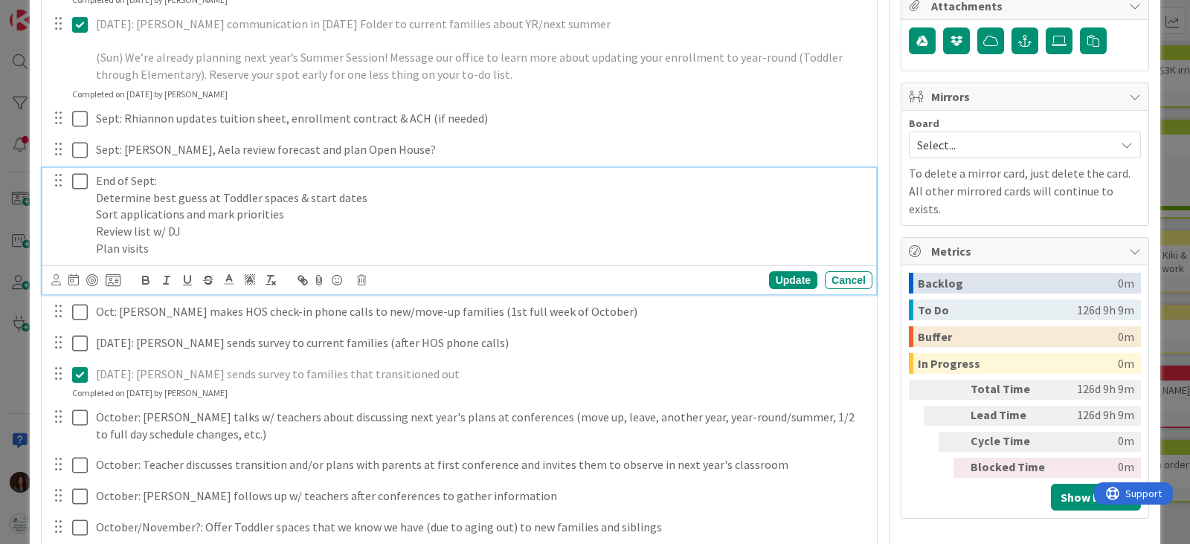
click at [157, 248] on p "Plan visits" at bounding box center [481, 248] width 771 height 17
click at [97, 243] on p "Offer visits/enrollment to new families" at bounding box center [481, 248] width 771 height 17
click at [232, 226] on p "Review list w/ DJ" at bounding box center [481, 231] width 771 height 17
click at [222, 179] on p "End of Sept:" at bounding box center [481, 181] width 771 height 17
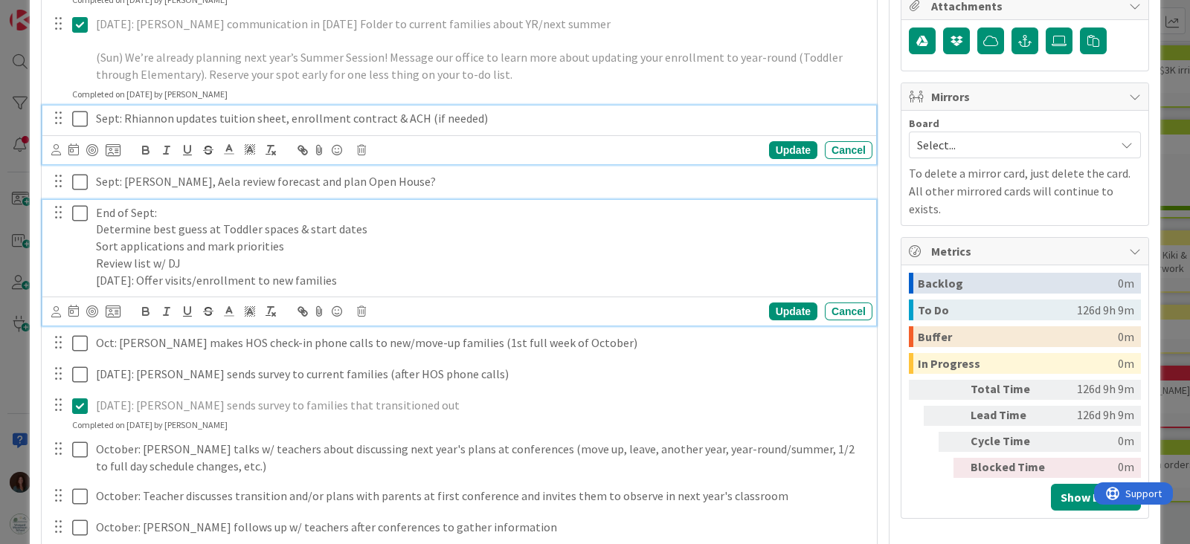
click at [283, 117] on div "Sept: Rhiannon updates tuition sheet, enrollment contract & ACH (if needed) Upd…" at bounding box center [459, 135] width 834 height 59
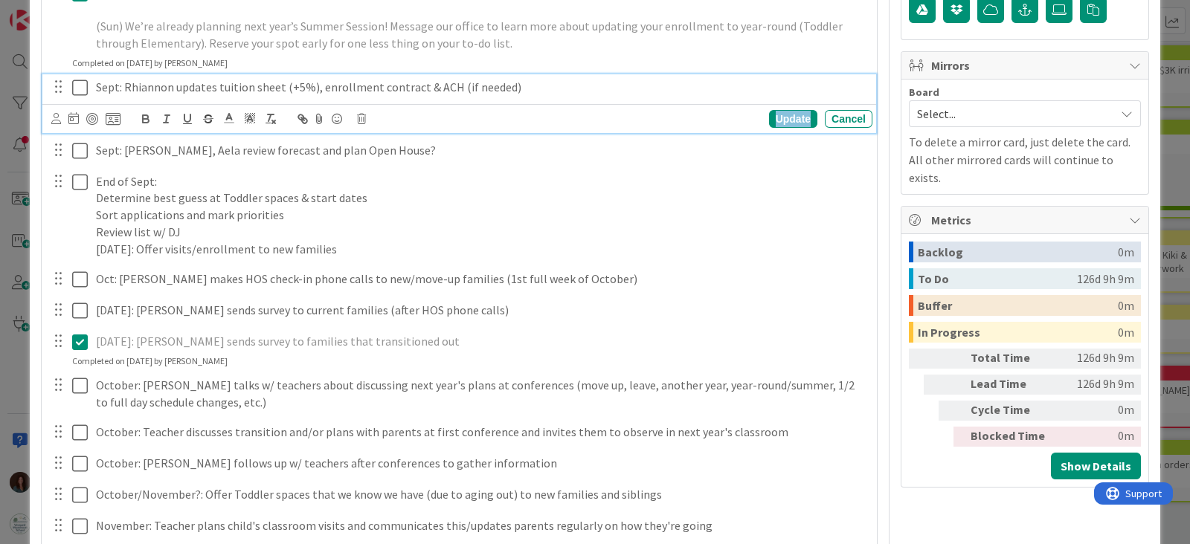
click at [772, 115] on div "Update" at bounding box center [793, 119] width 48 height 18
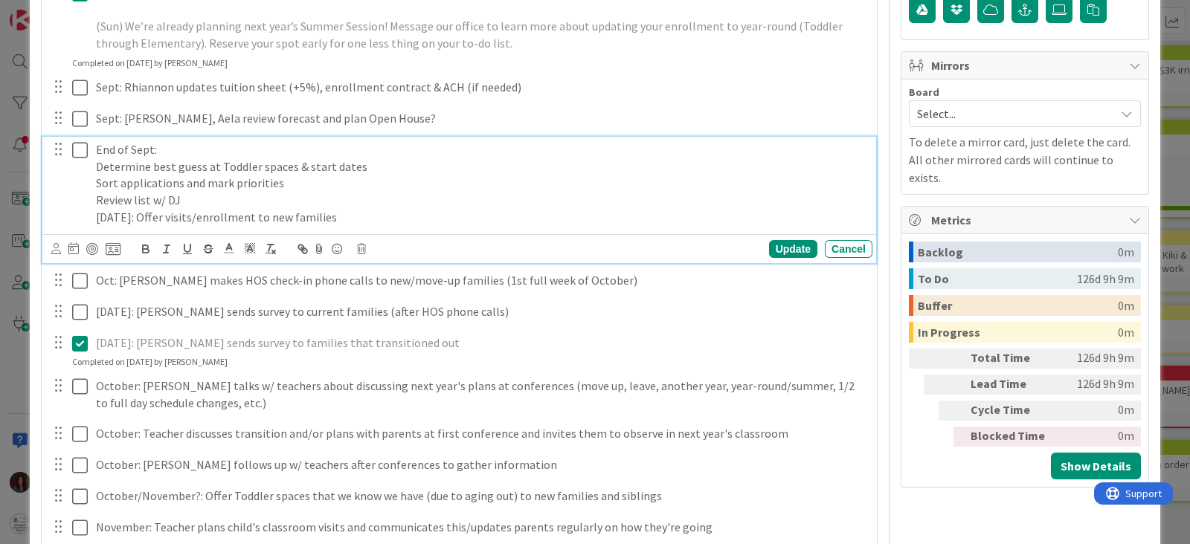
click at [376, 166] on p "Determine best guess at Toddler spaces & start dates" at bounding box center [481, 166] width 771 height 17
click at [293, 182] on p "Sort applications and mark priorities" at bounding box center [481, 183] width 771 height 17
click at [783, 251] on div "Update" at bounding box center [793, 249] width 48 height 18
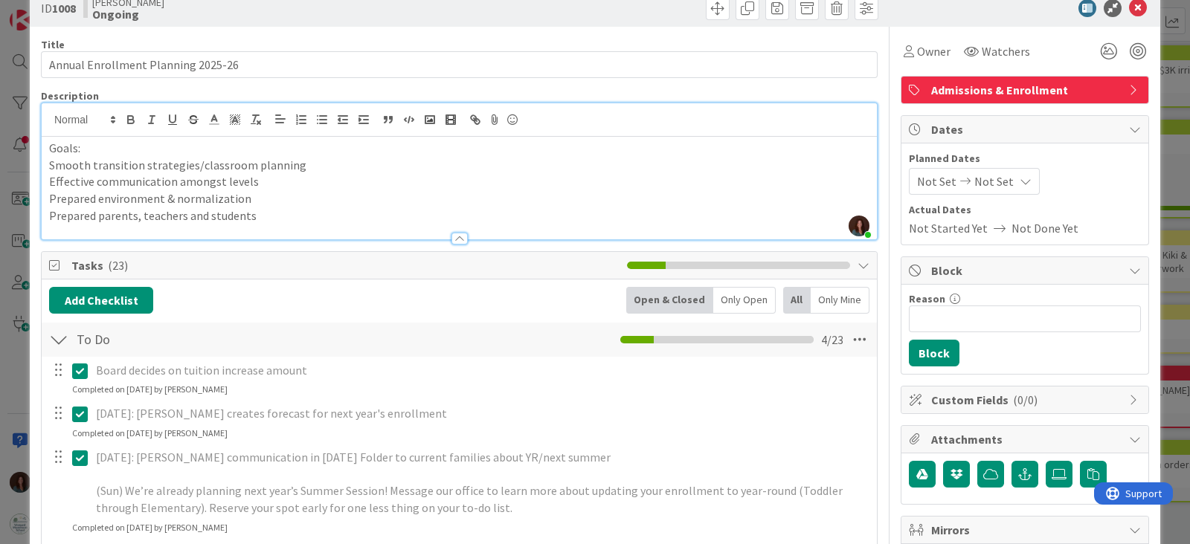
scroll to position [0, 0]
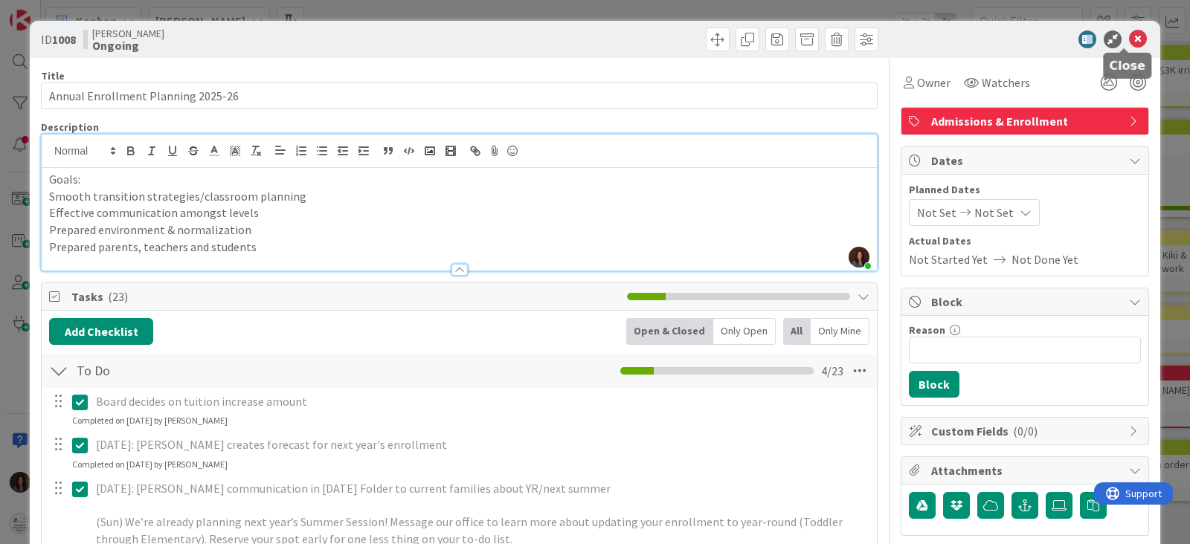
click at [1129, 34] on icon at bounding box center [1138, 39] width 18 height 18
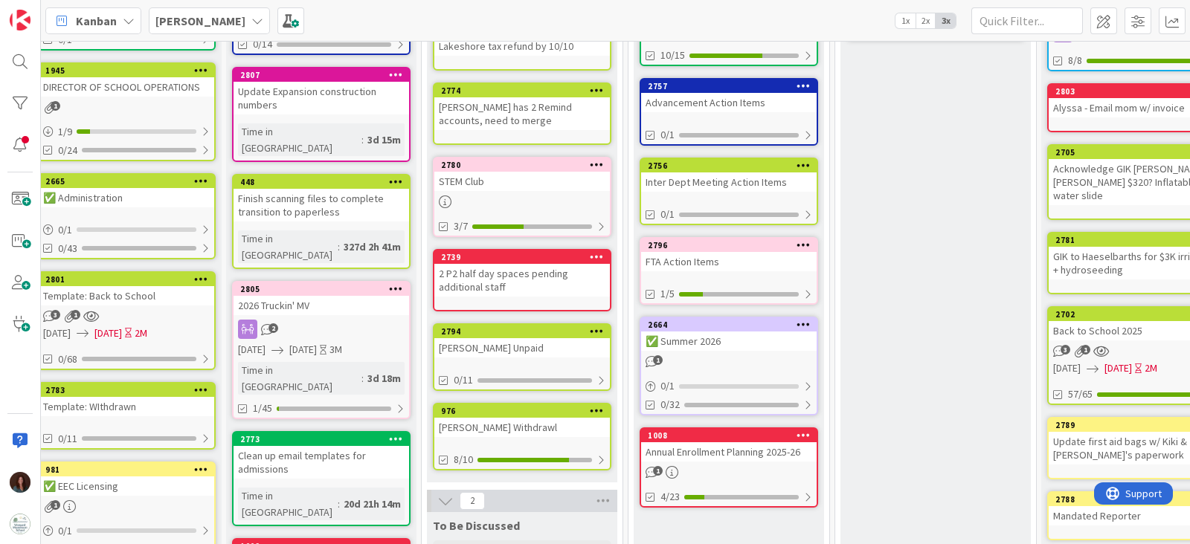
scroll to position [279, 15]
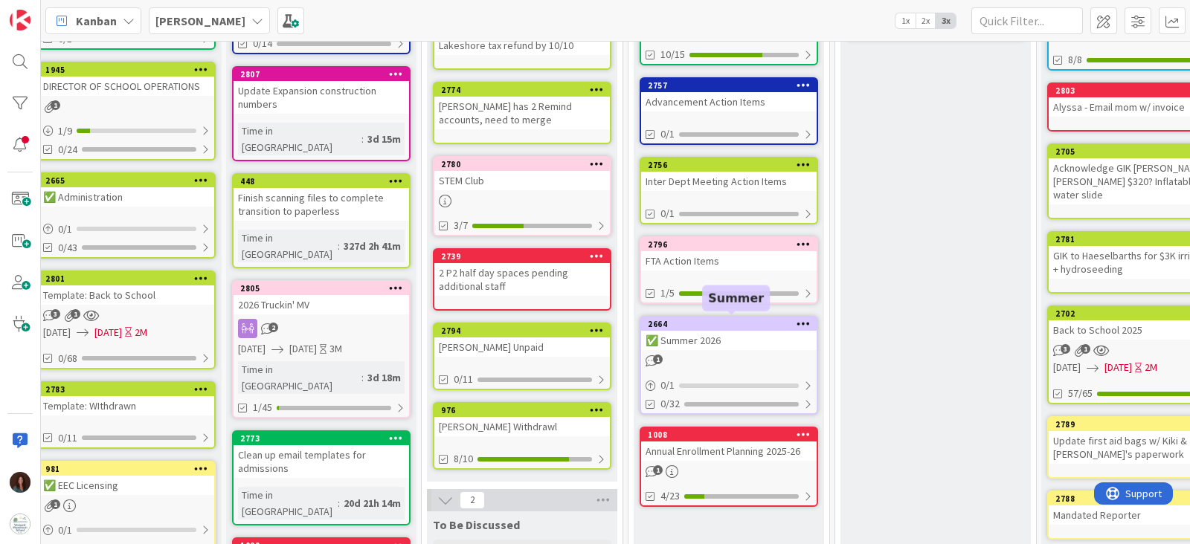
click at [765, 322] on div "2664" at bounding box center [732, 324] width 169 height 10
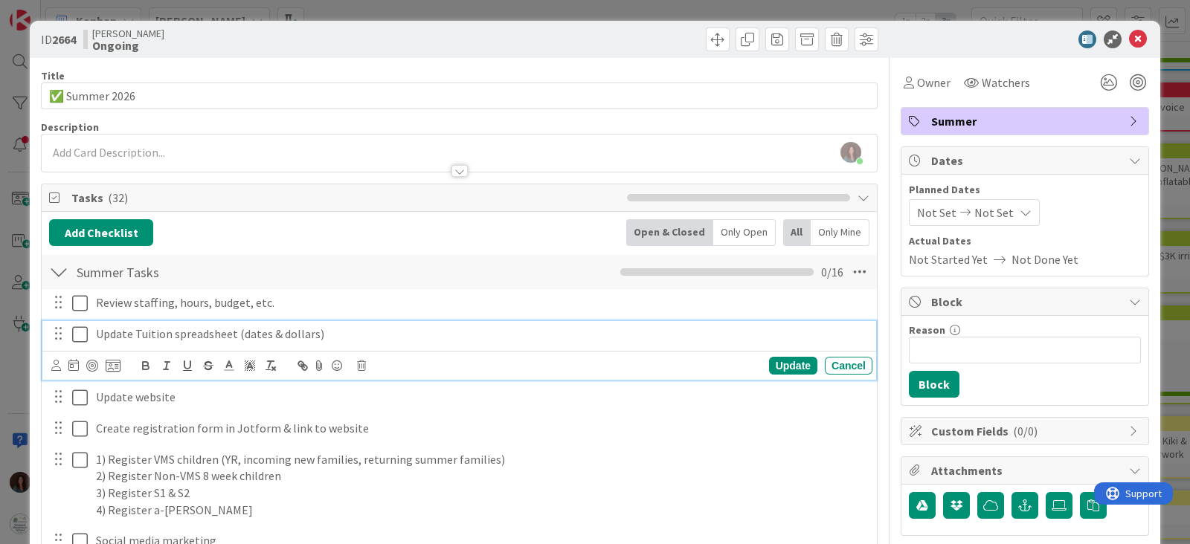
click at [77, 333] on icon at bounding box center [80, 335] width 16 height 18
